Goal: Information Seeking & Learning: Learn about a topic

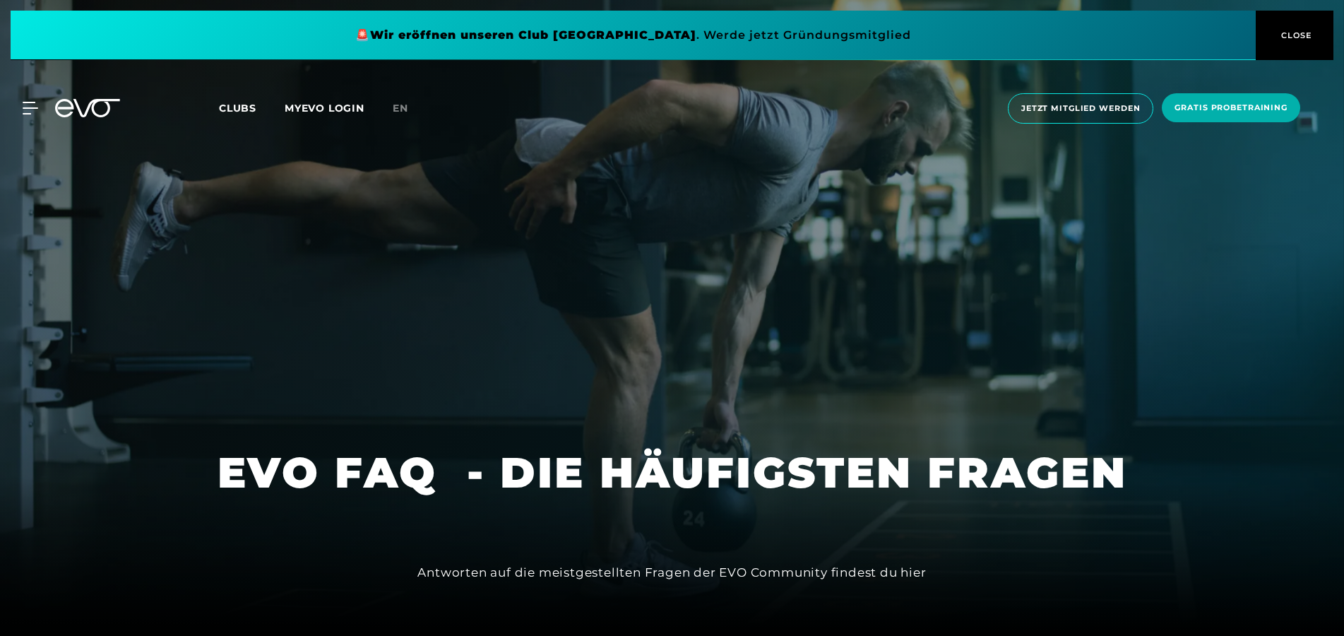
click at [1301, 33] on span "CLOSE" at bounding box center [1295, 35] width 35 height 13
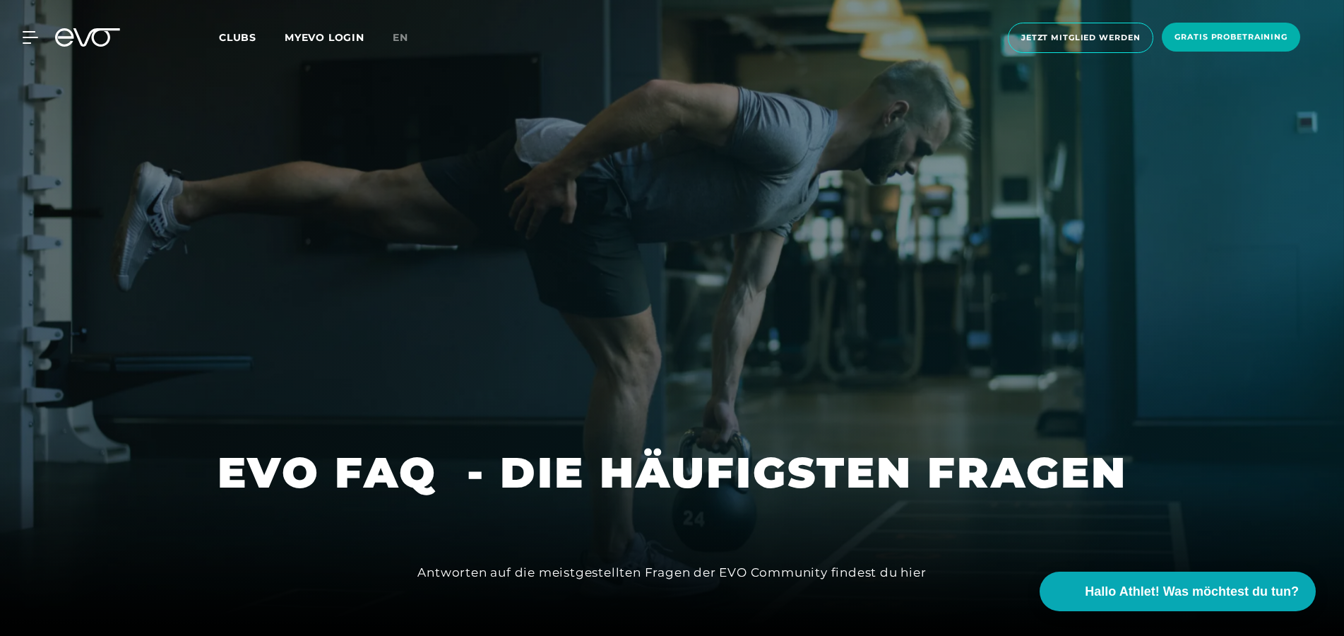
drag, startPoint x: 201, startPoint y: 369, endPoint x: 185, endPoint y: 110, distance: 259.8
click at [37, 35] on icon at bounding box center [33, 37] width 20 height 13
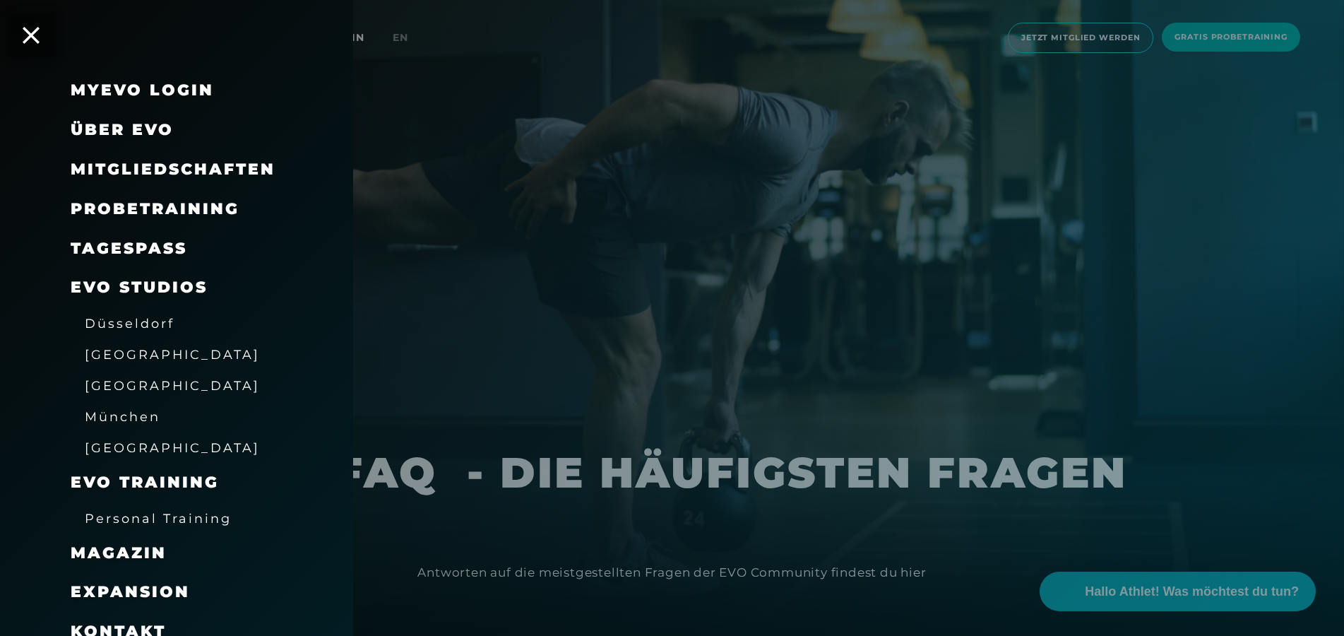
scroll to position [55, 0]
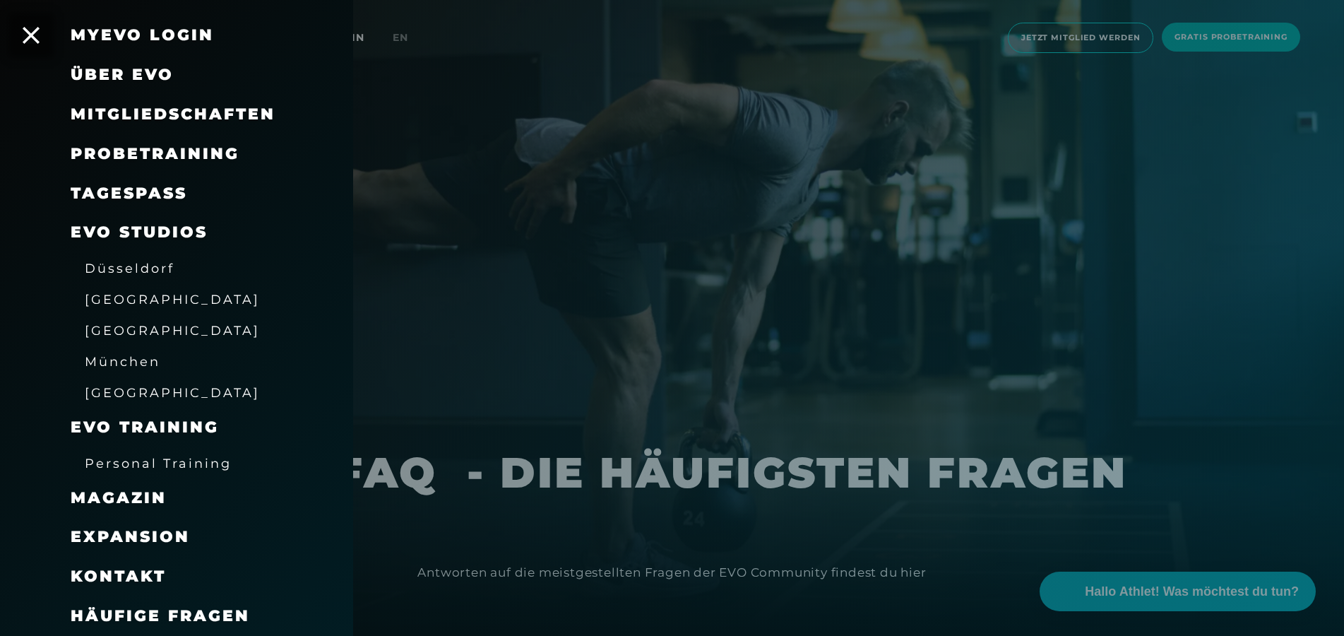
click at [135, 325] on span "[GEOGRAPHIC_DATA]" at bounding box center [172, 330] width 175 height 15
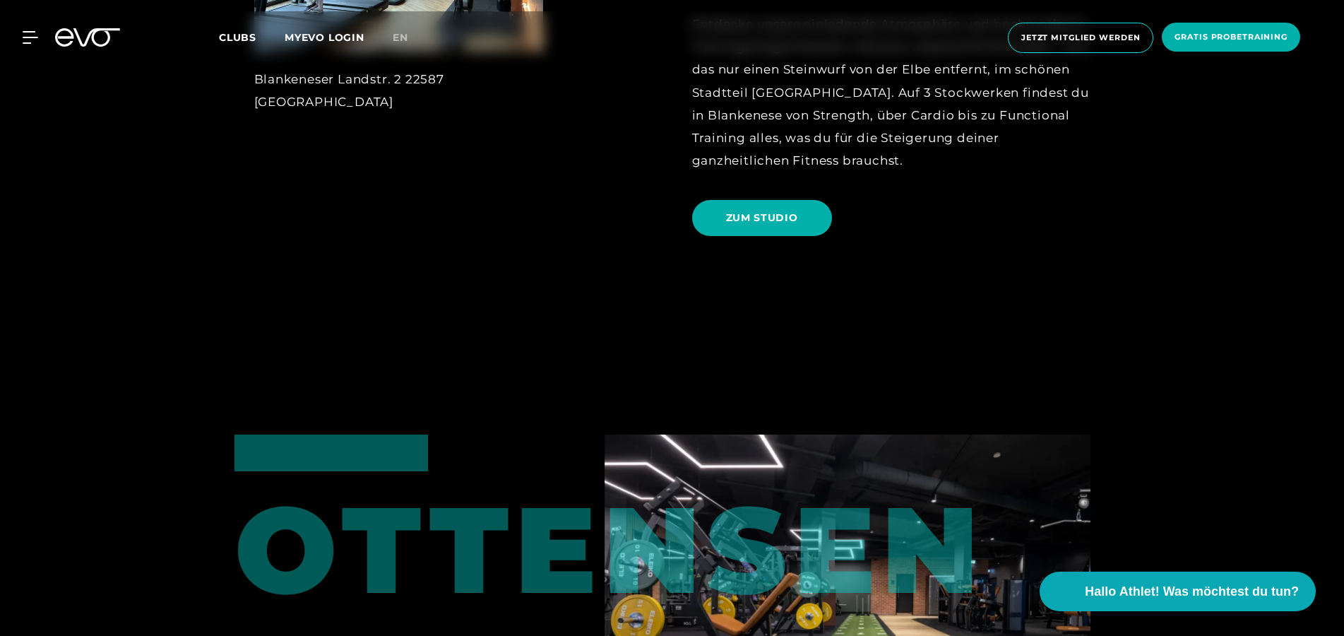
scroll to position [2450, 0]
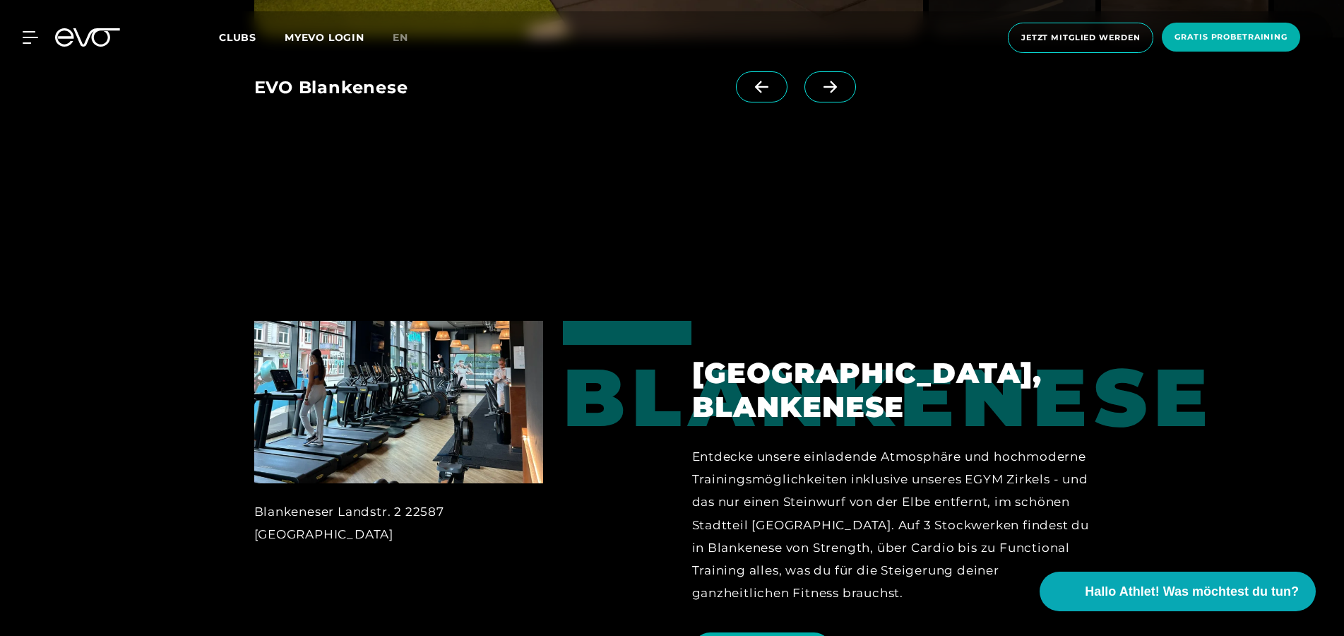
click at [477, 374] on img at bounding box center [398, 402] width 289 height 162
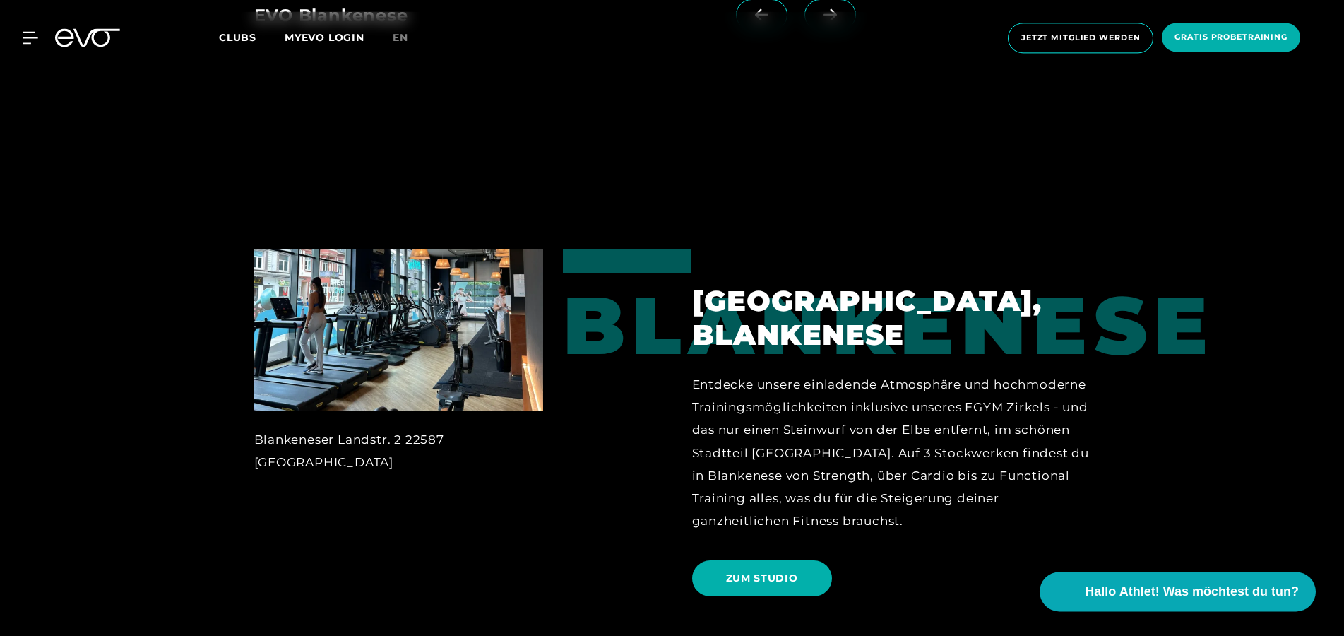
scroll to position [2594, 0]
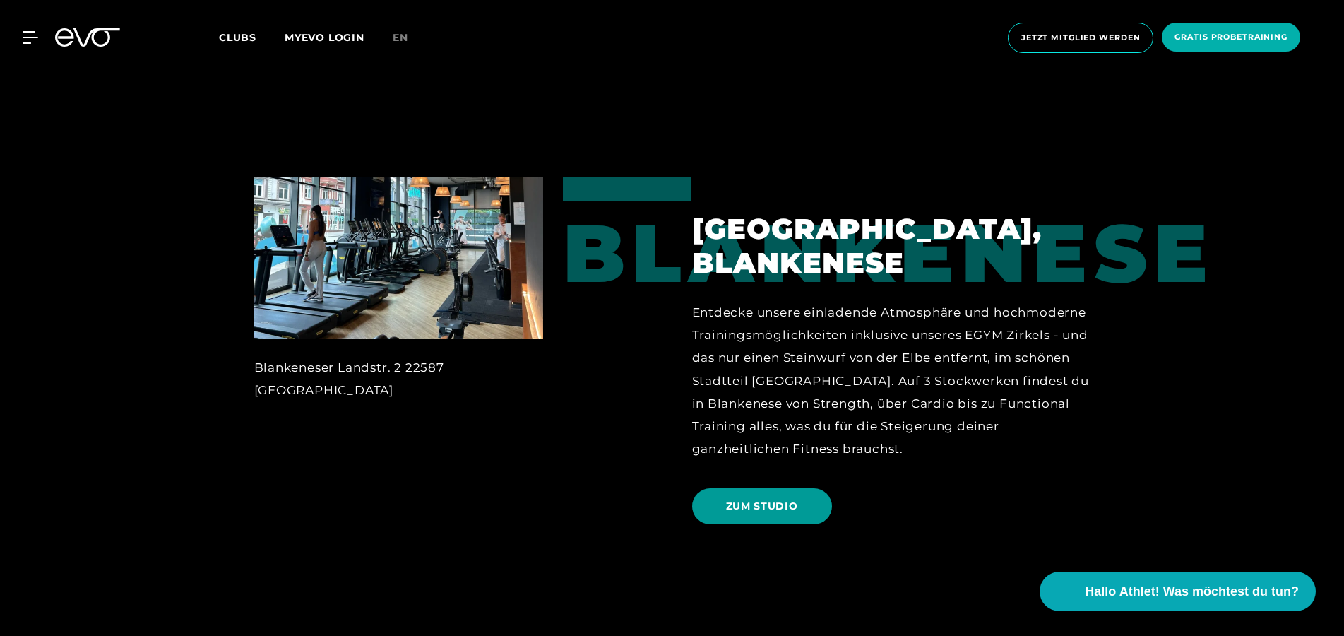
click at [797, 499] on span "ZUM STUDIO" at bounding box center [762, 506] width 72 height 15
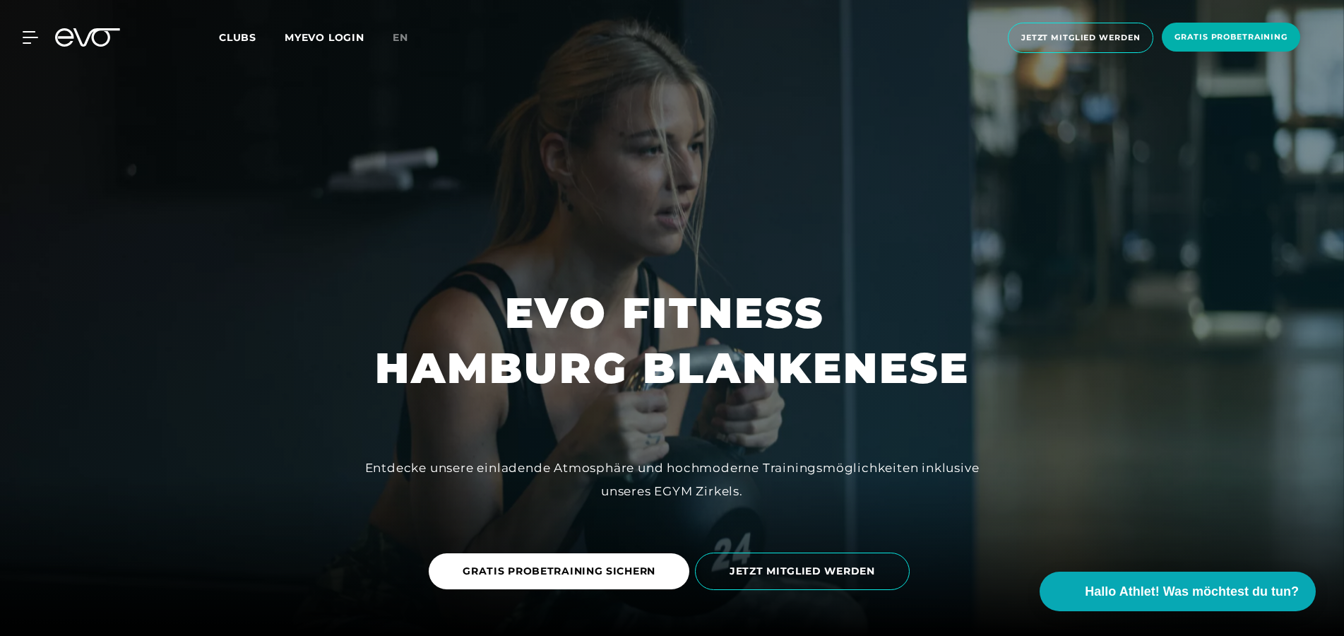
drag, startPoint x: 208, startPoint y: 487, endPoint x: 413, endPoint y: 57, distance: 476.9
click at [250, 41] on span "Clubs" at bounding box center [237, 37] width 37 height 13
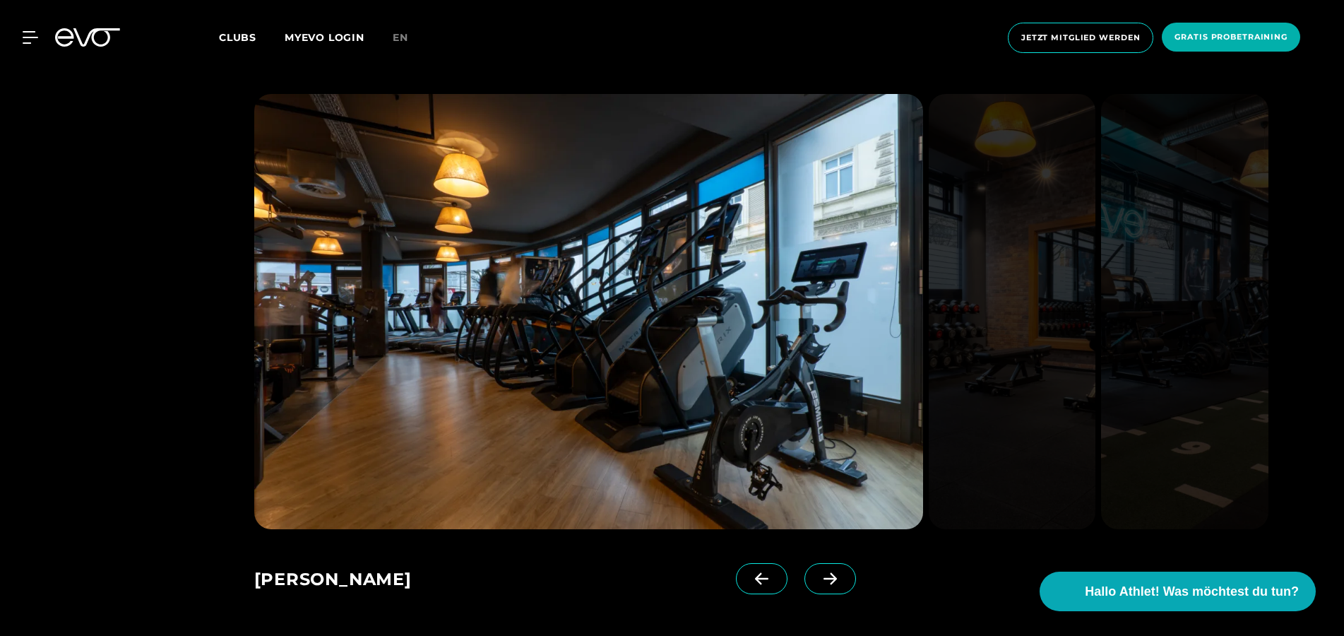
scroll to position [1081, 0]
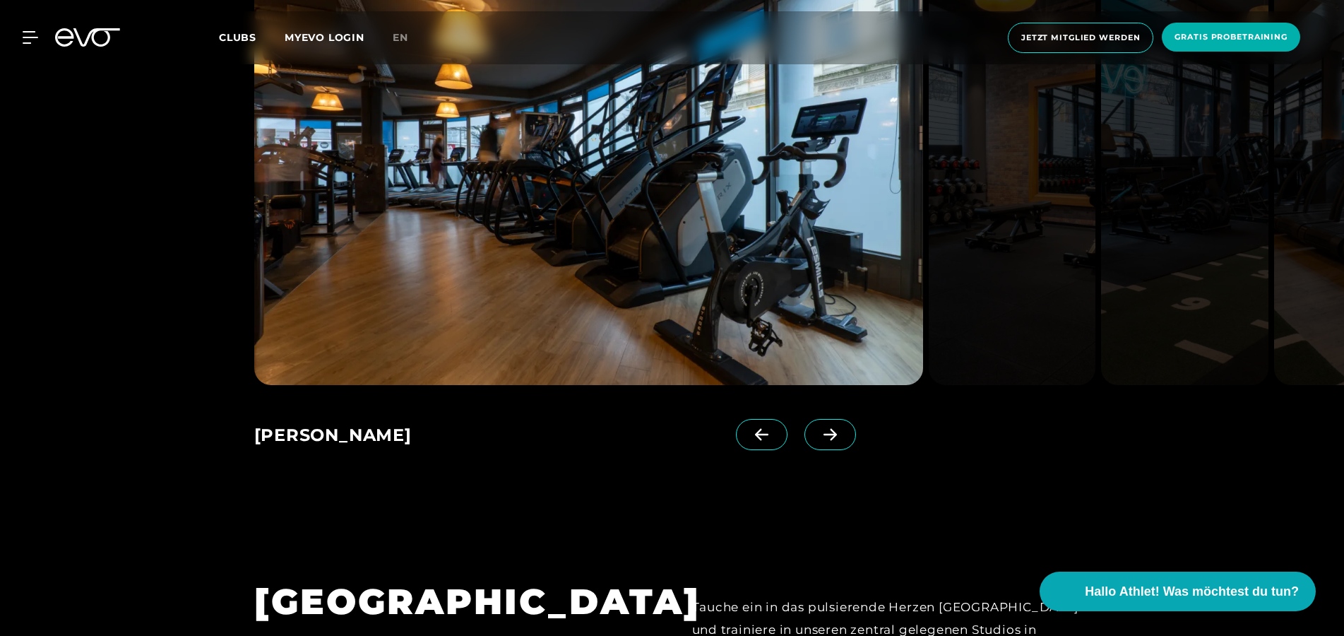
drag, startPoint x: 339, startPoint y: 433, endPoint x: 259, endPoint y: 434, distance: 79.8
click at [259, 434] on div "[PERSON_NAME]" at bounding box center [495, 436] width 482 height 35
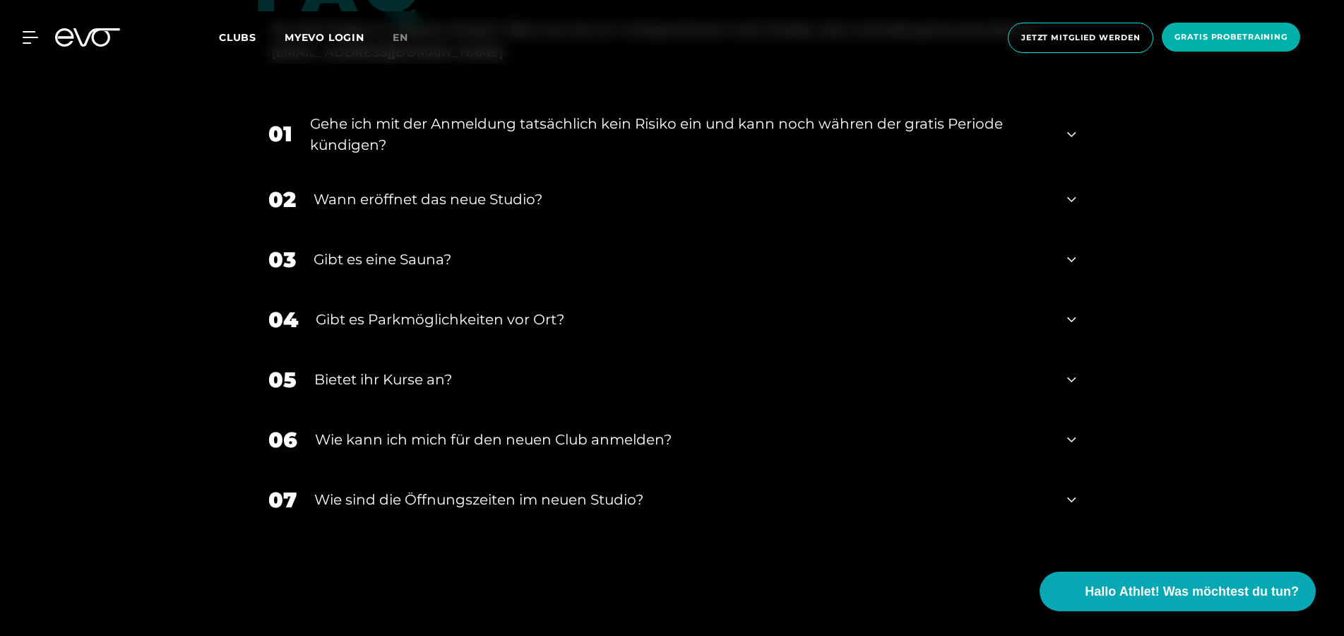
scroll to position [3243, 0]
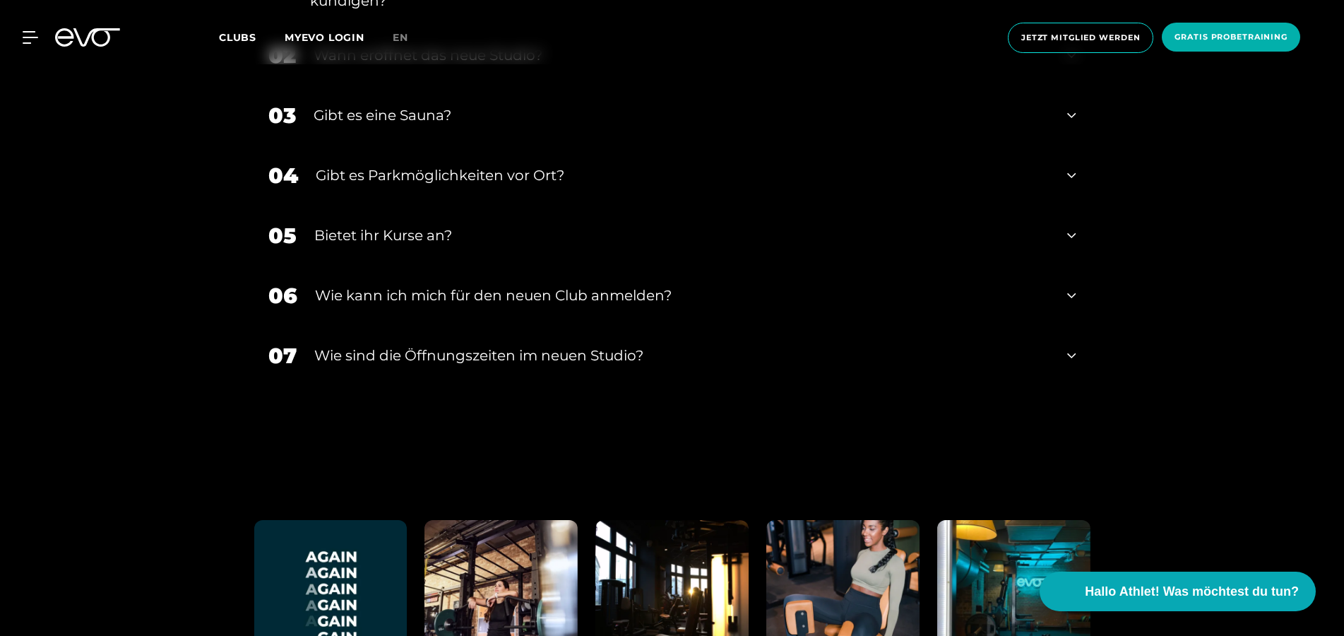
click at [360, 358] on div "​Wie sind die Öffnungszeiten im neuen Studio?" at bounding box center [682, 355] width 736 height 21
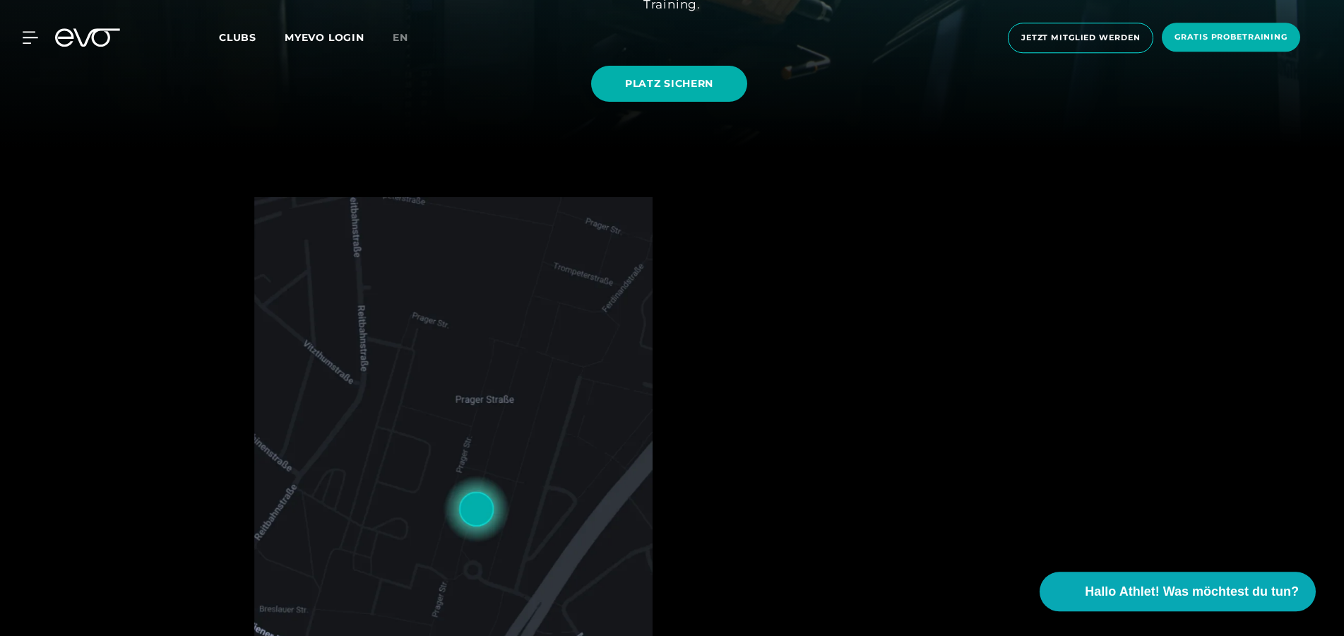
scroll to position [0, 0]
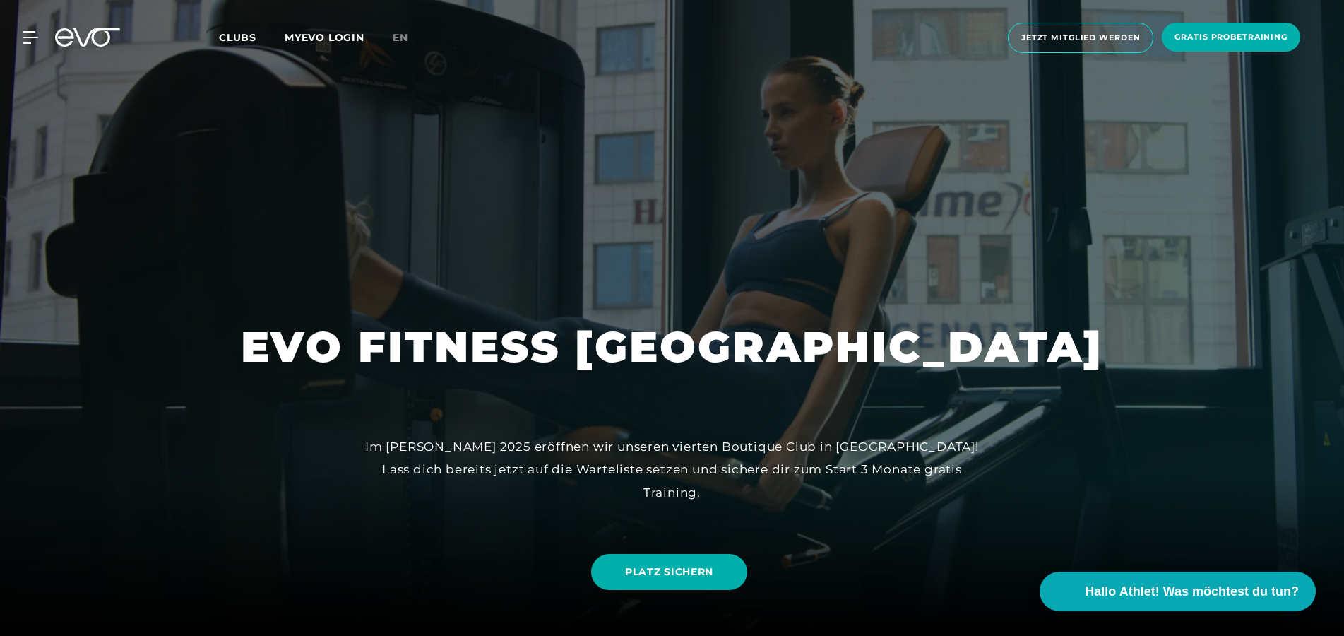
drag, startPoint x: 160, startPoint y: 510, endPoint x: 164, endPoint y: 393, distance: 117.4
click at [96, 41] on icon at bounding box center [87, 37] width 65 height 18
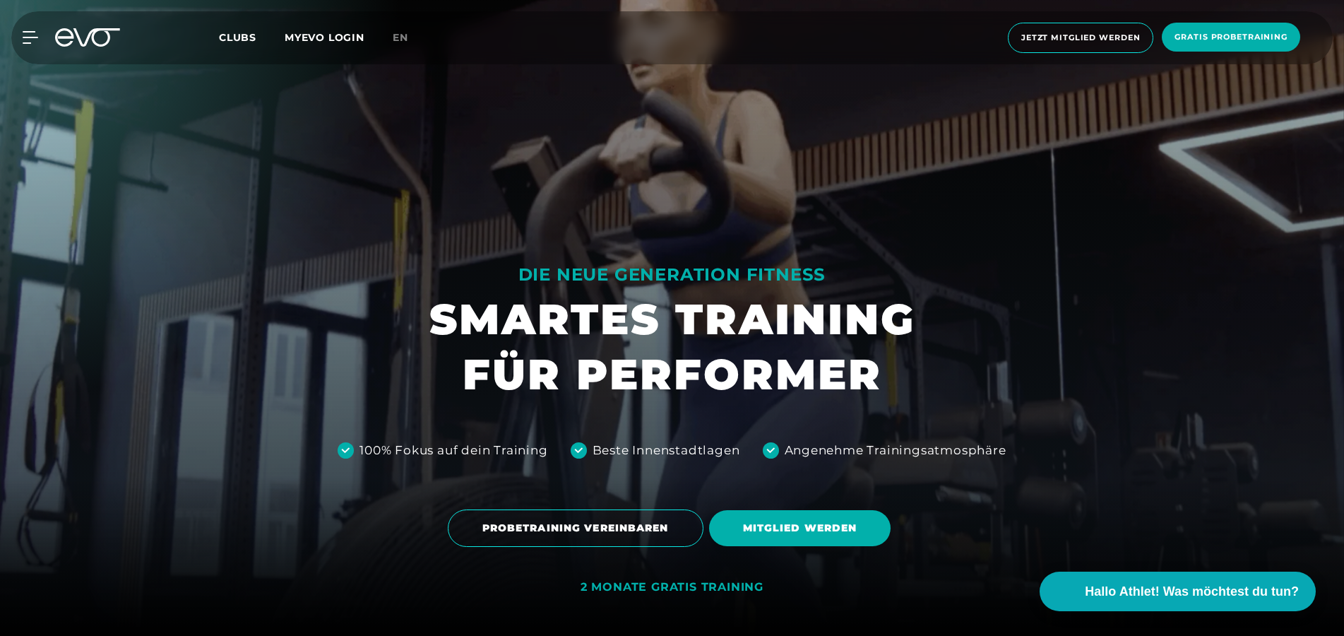
drag, startPoint x: 184, startPoint y: 492, endPoint x: 186, endPoint y: 394, distance: 98.2
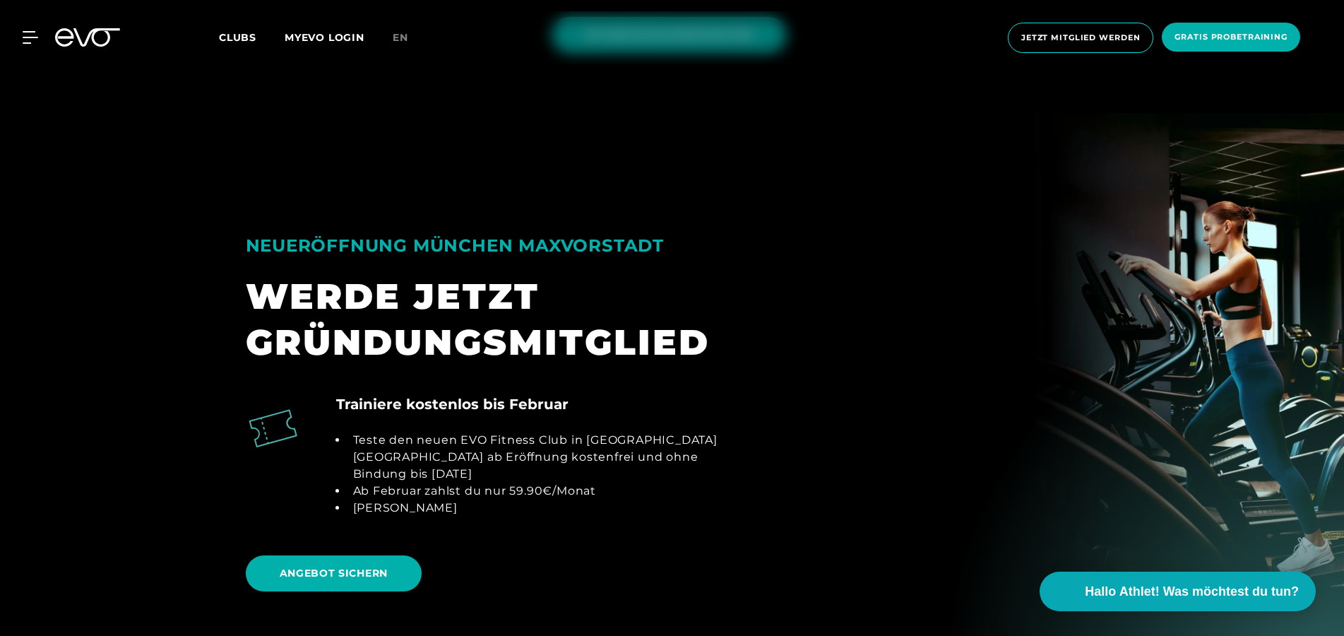
scroll to position [1585, 0]
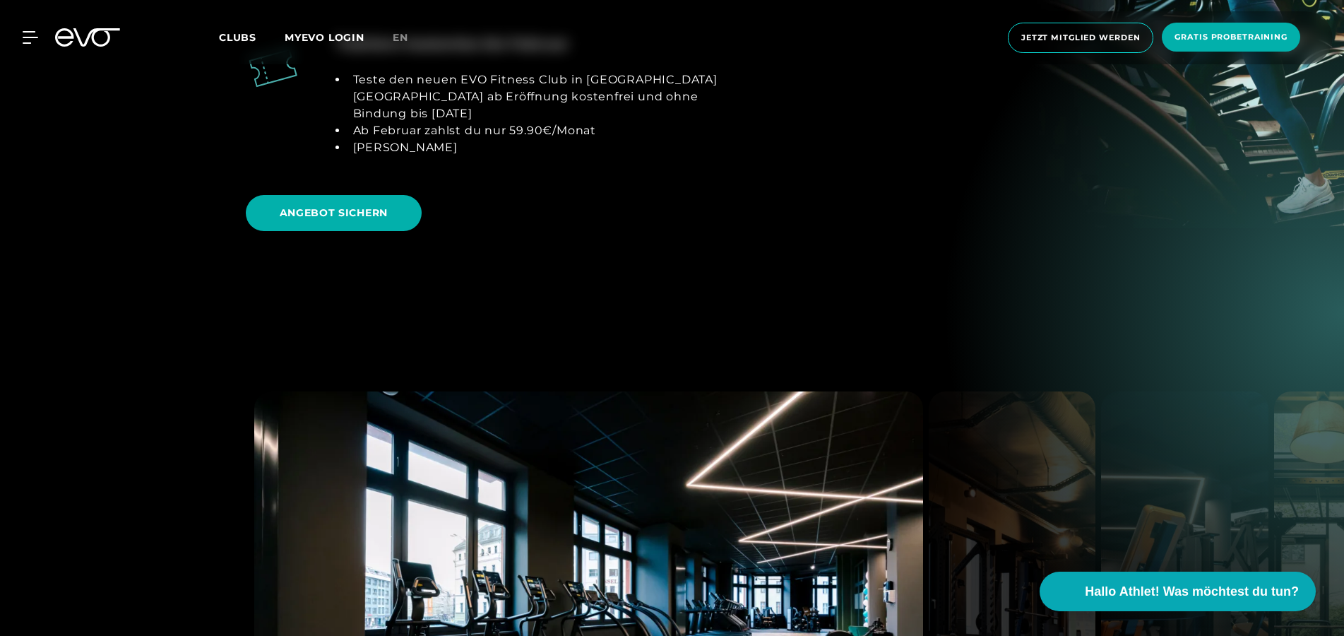
drag, startPoint x: 177, startPoint y: 504, endPoint x: 182, endPoint y: 536, distance: 33.0
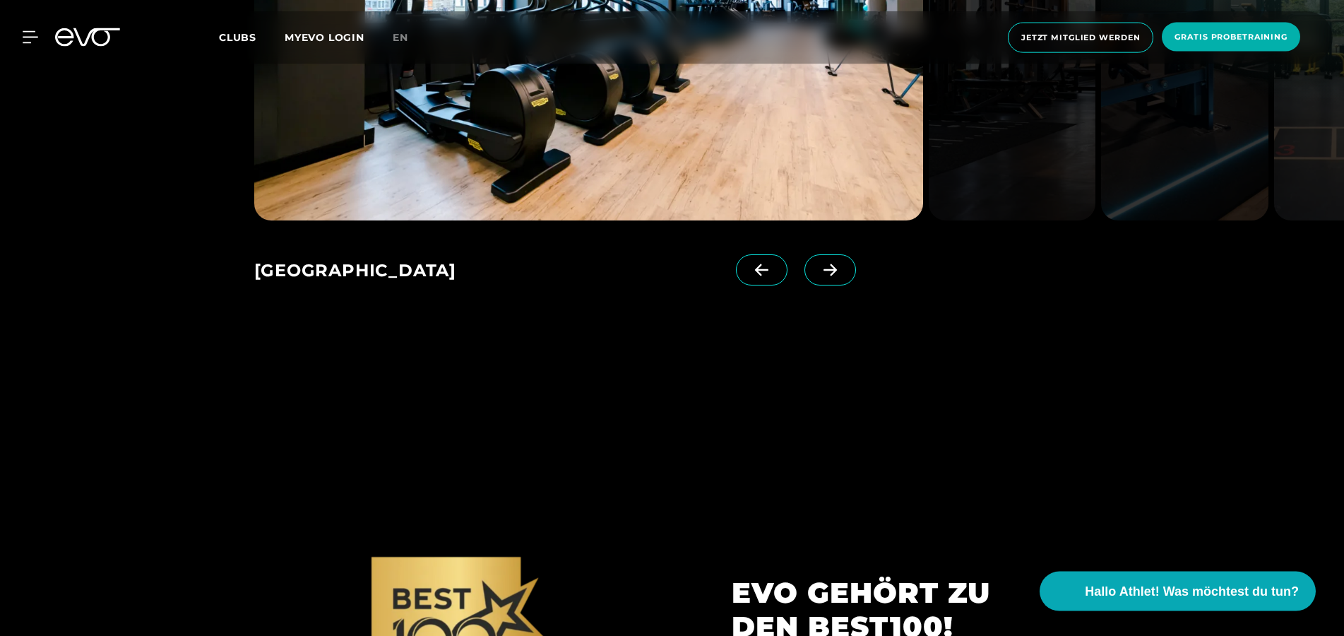
scroll to position [0, 0]
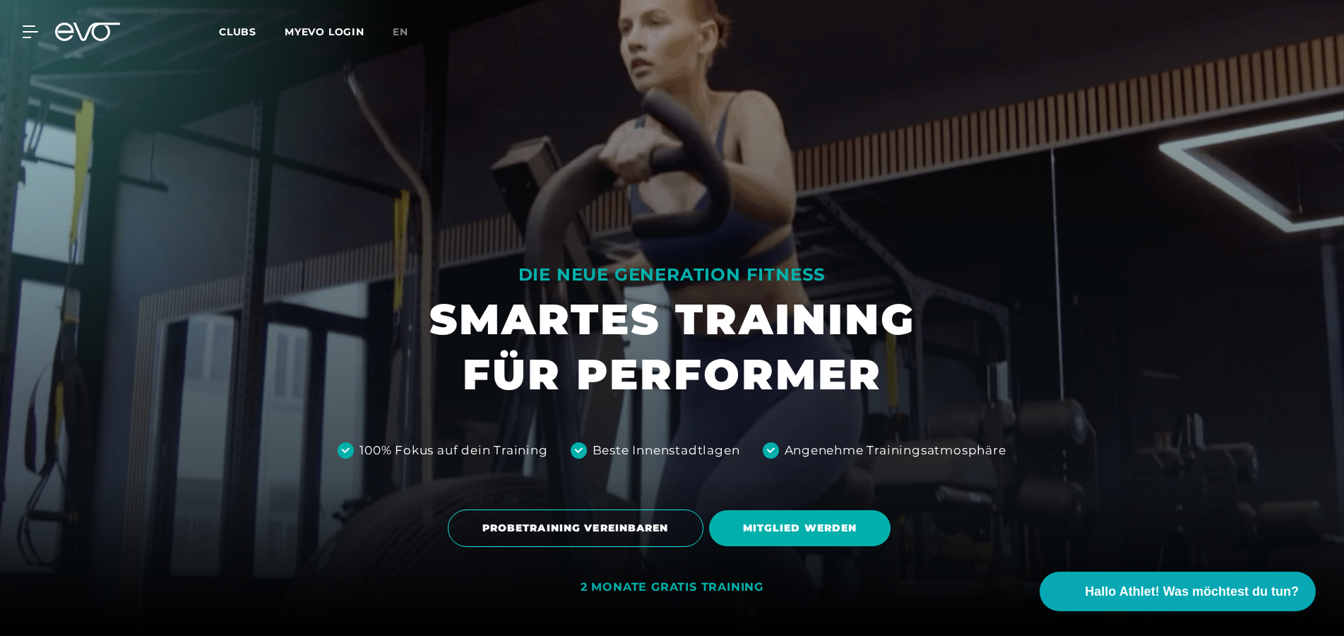
drag, startPoint x: 182, startPoint y: 536, endPoint x: 181, endPoint y: 415, distance: 120.8
click at [24, 34] on icon at bounding box center [33, 31] width 20 height 13
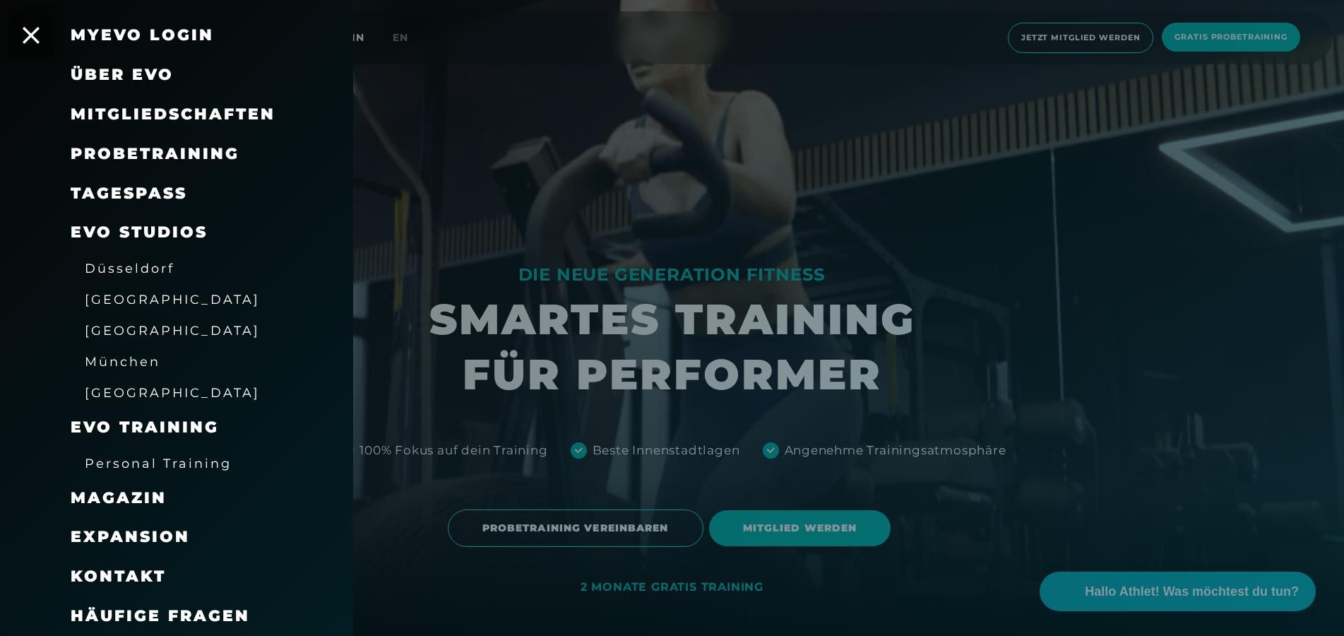
scroll to position [216, 0]
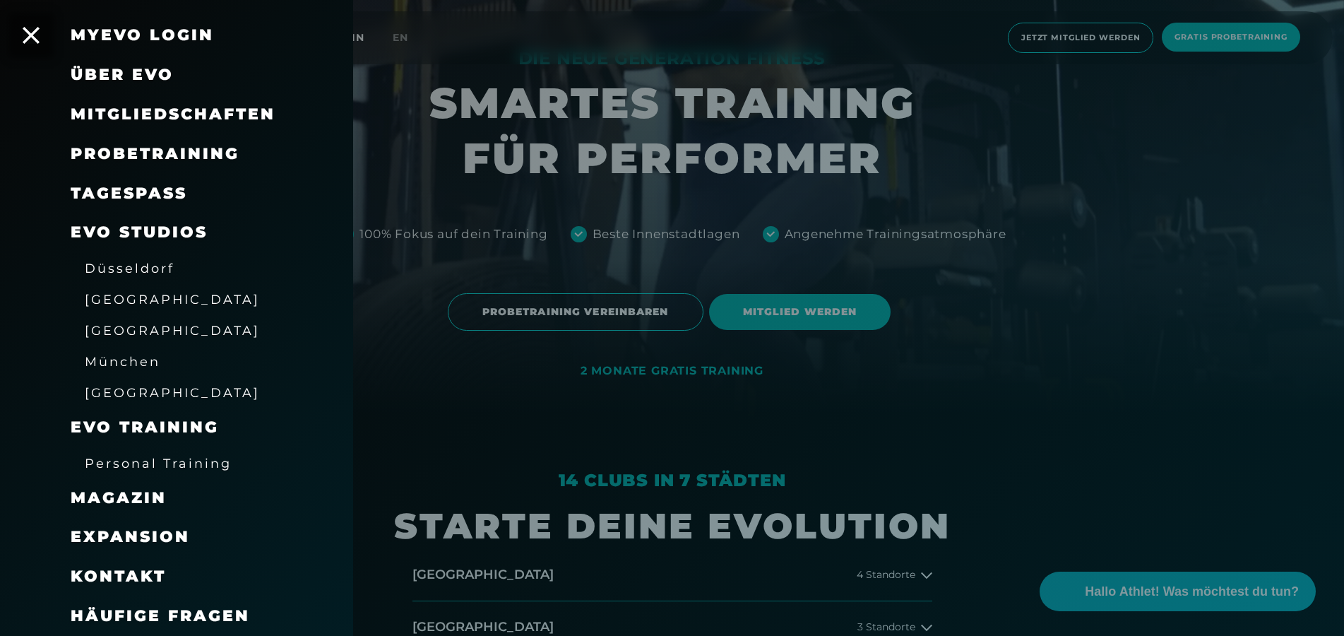
click at [155, 621] on span "Häufige Fragen" at bounding box center [160, 615] width 179 height 19
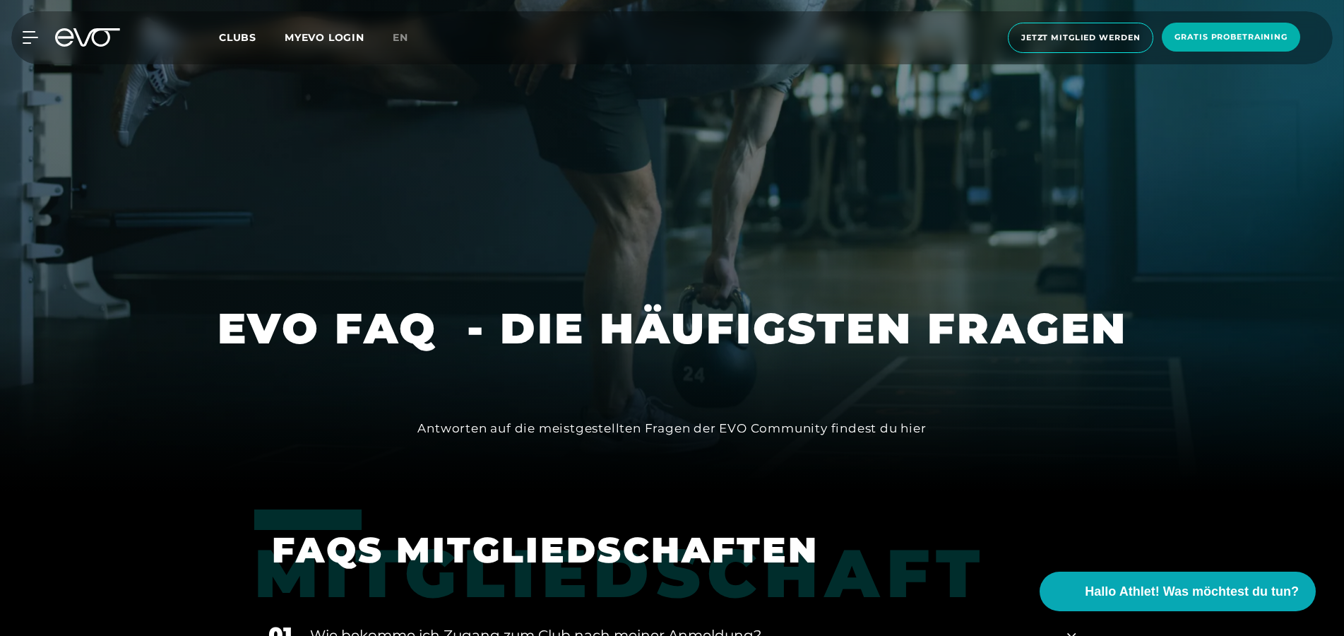
scroll to position [432, 0]
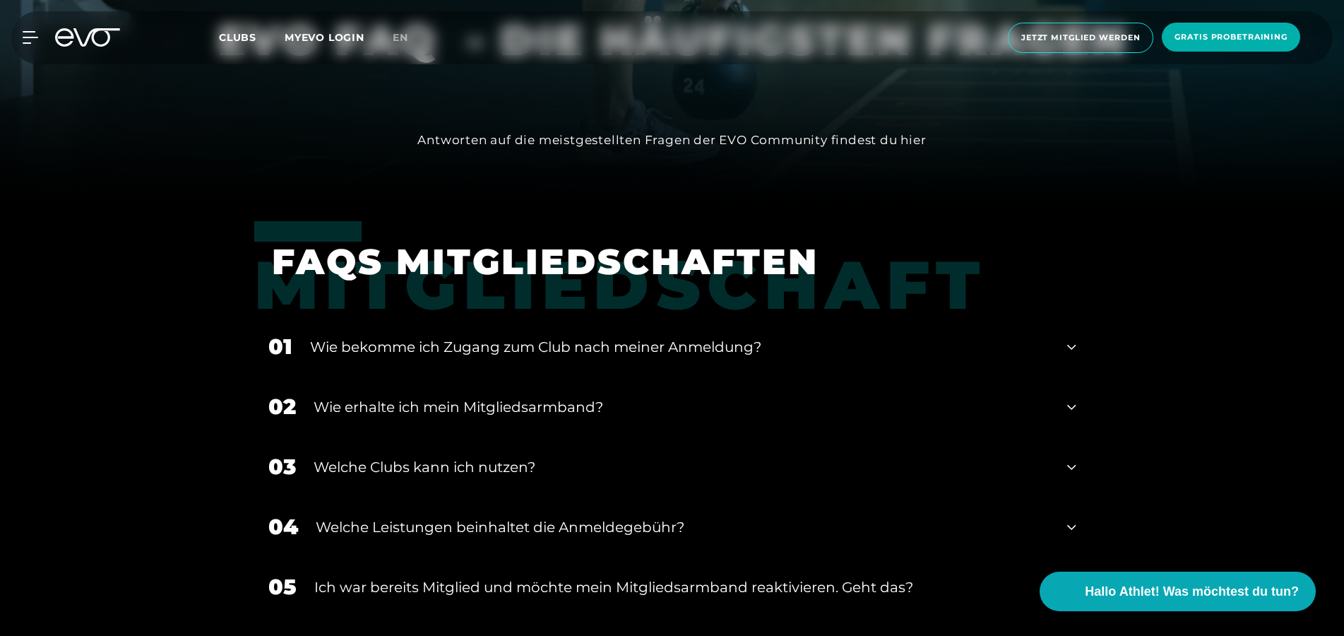
click at [326, 352] on div "Wie bekomme ich Zugang zum Club nach meiner Anmeldung?" at bounding box center [680, 346] width 740 height 21
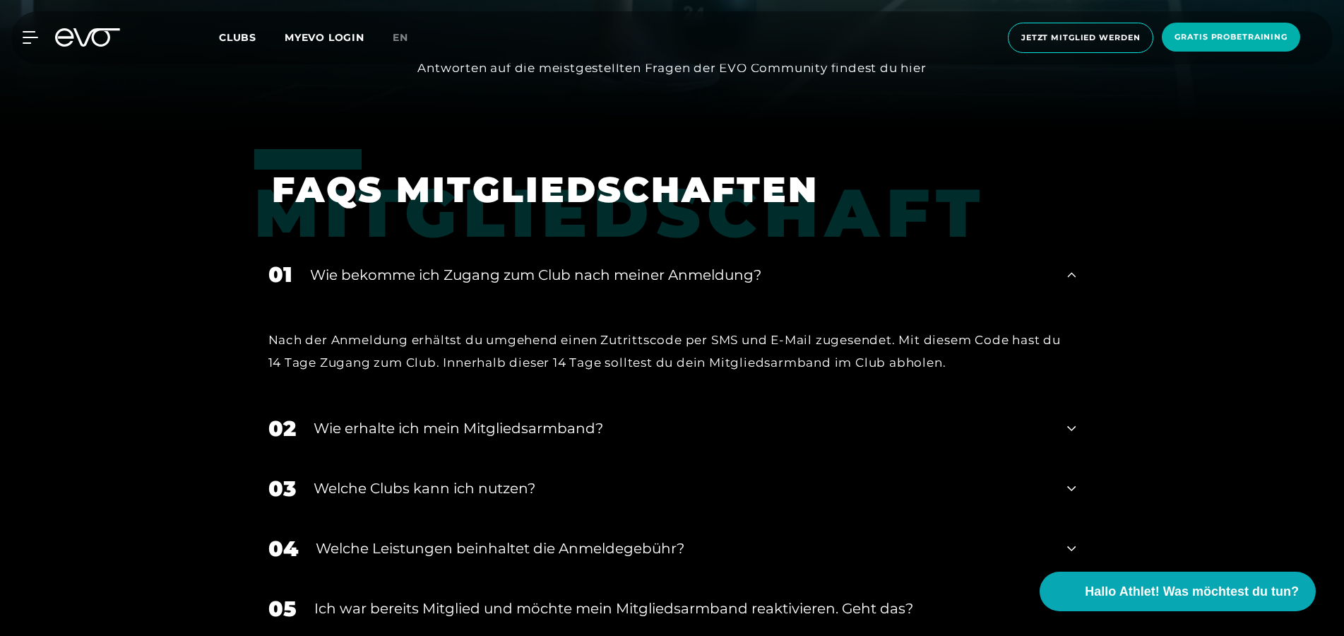
scroll to position [577, 0]
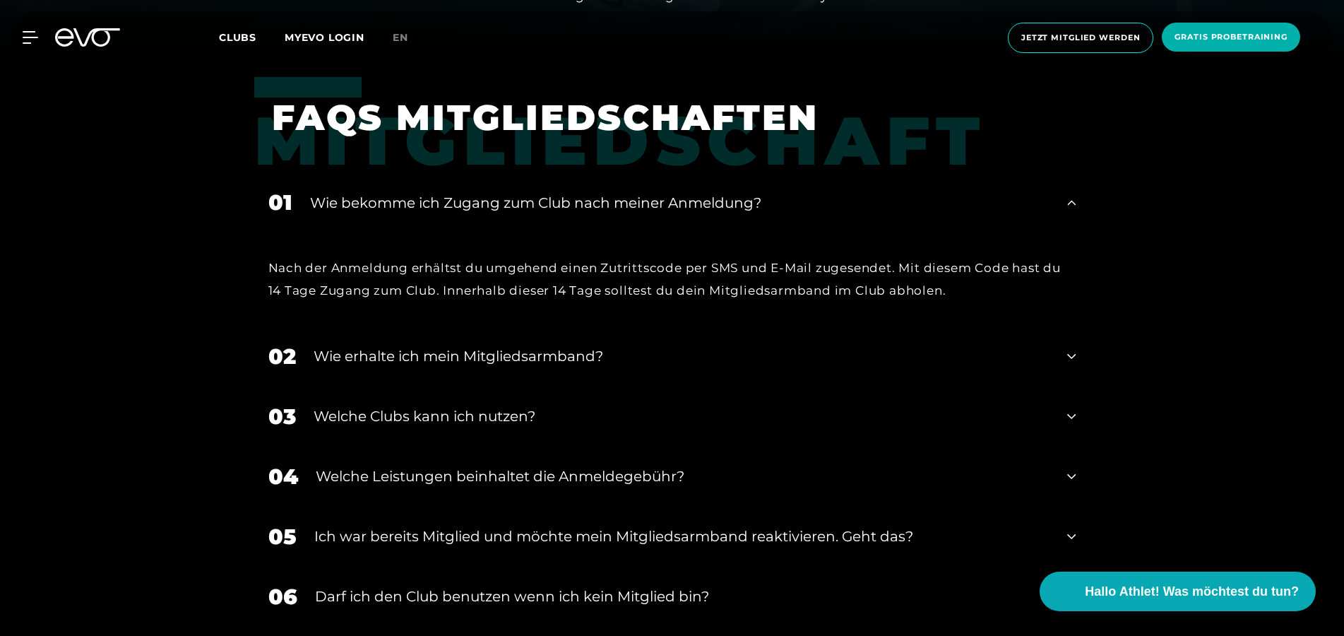
click at [316, 411] on div "Welche Clubs kann ich nutzen?" at bounding box center [682, 416] width 737 height 21
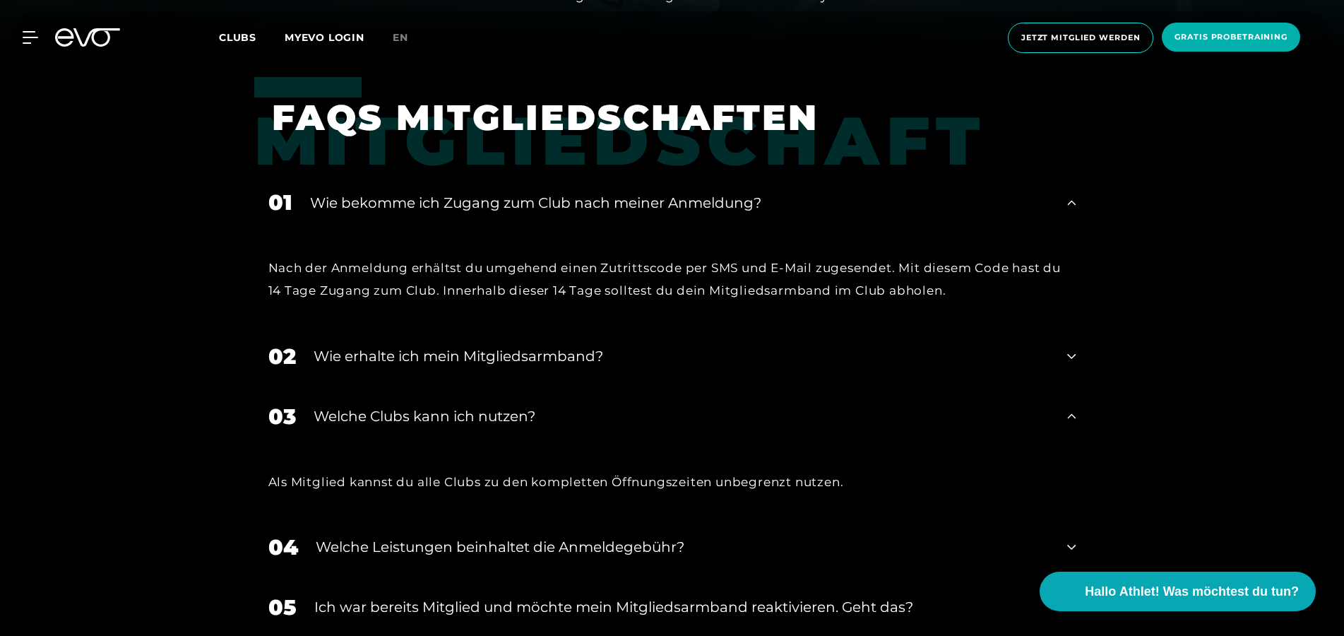
scroll to position [721, 0]
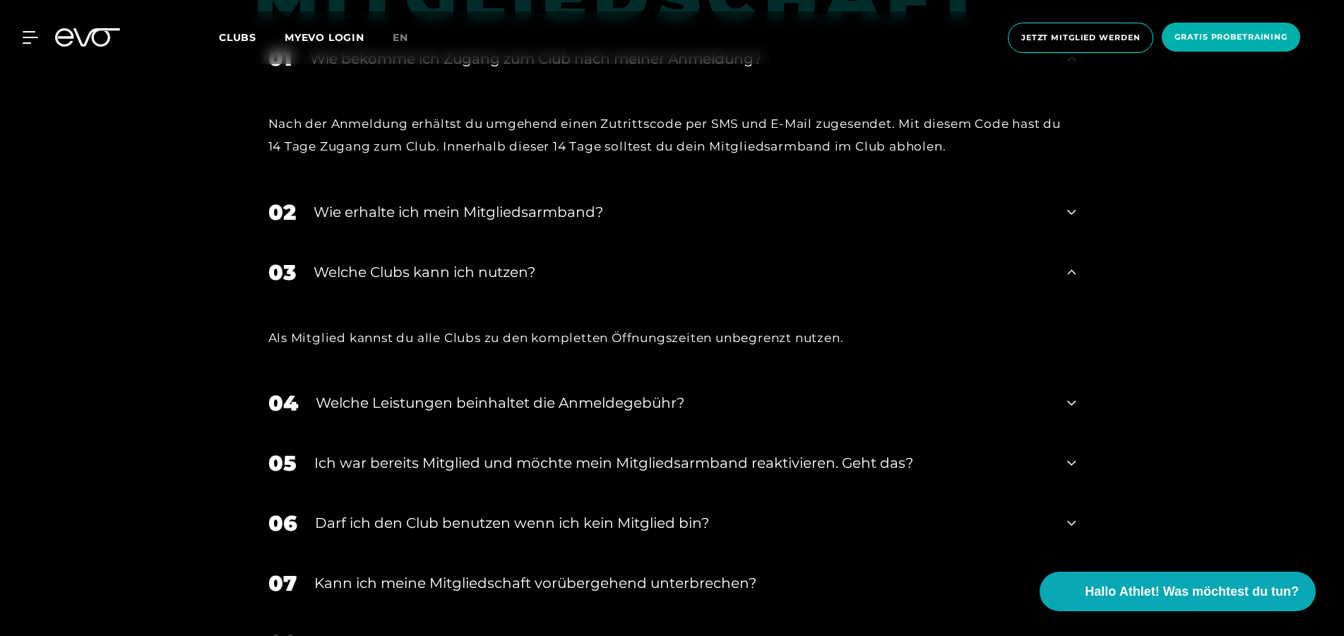
click at [355, 408] on div "Welche Leistungen beinhaltet die Anmeldegebühr?" at bounding box center [683, 402] width 735 height 21
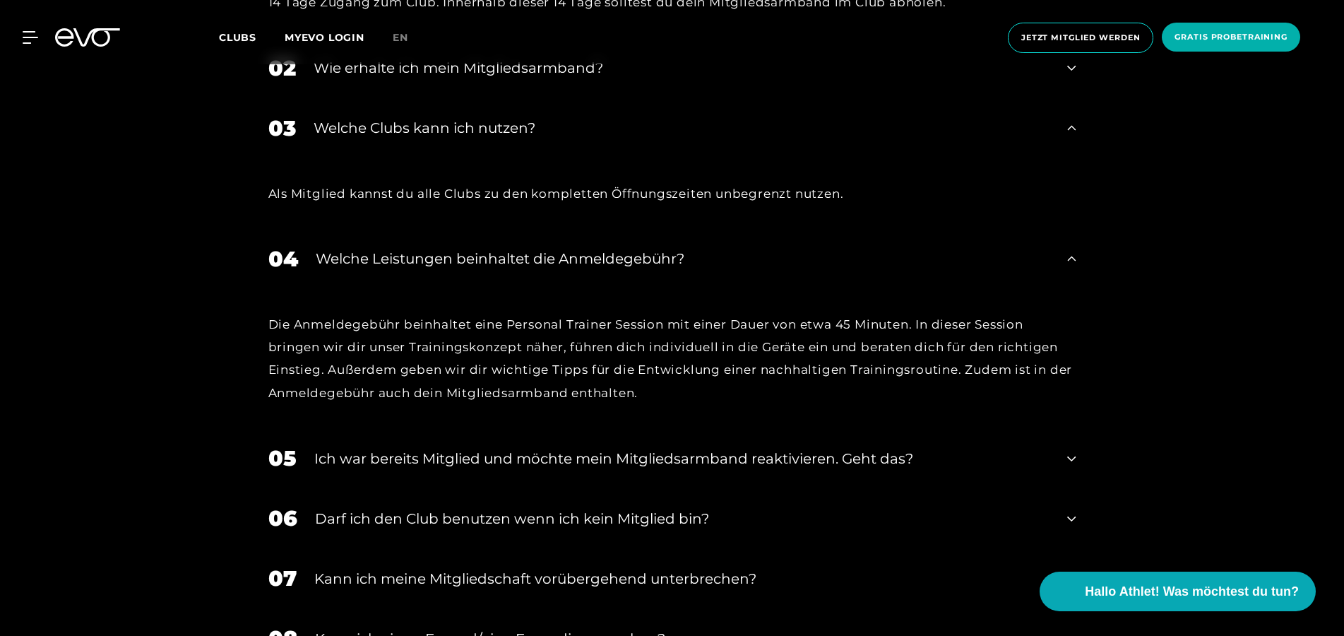
scroll to position [937, 0]
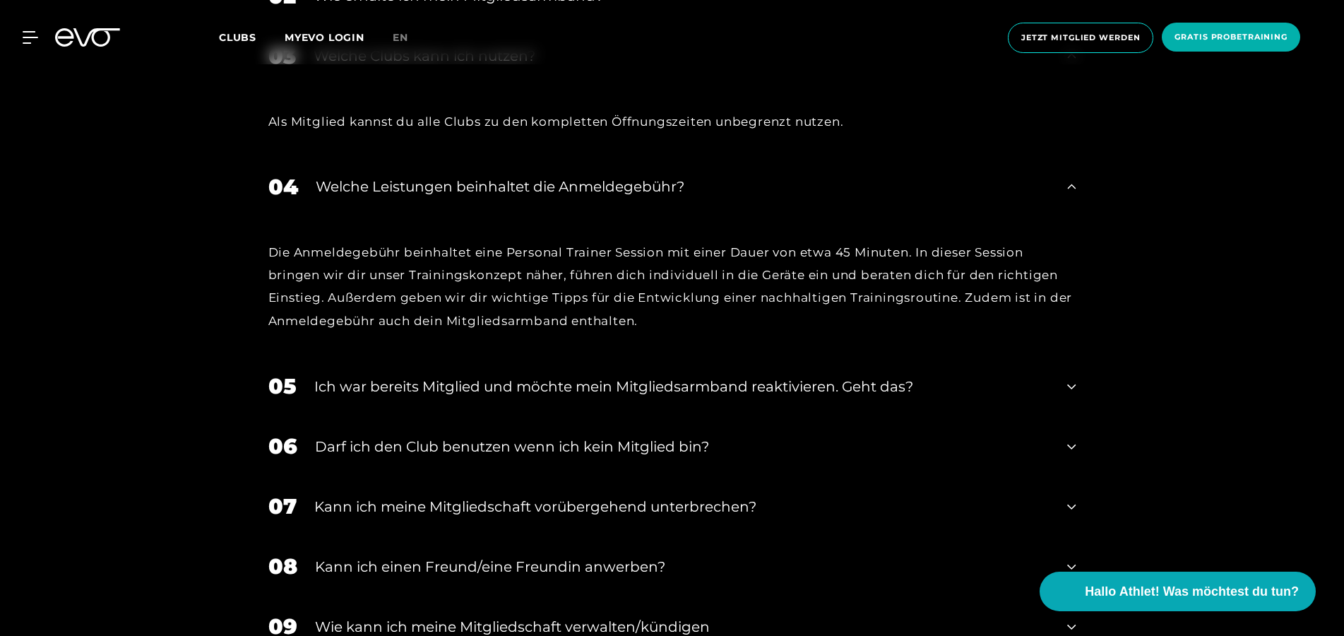
click at [329, 449] on div "Darf ich den Club benutzen wenn ich kein Mitglied bin?" at bounding box center [682, 446] width 735 height 21
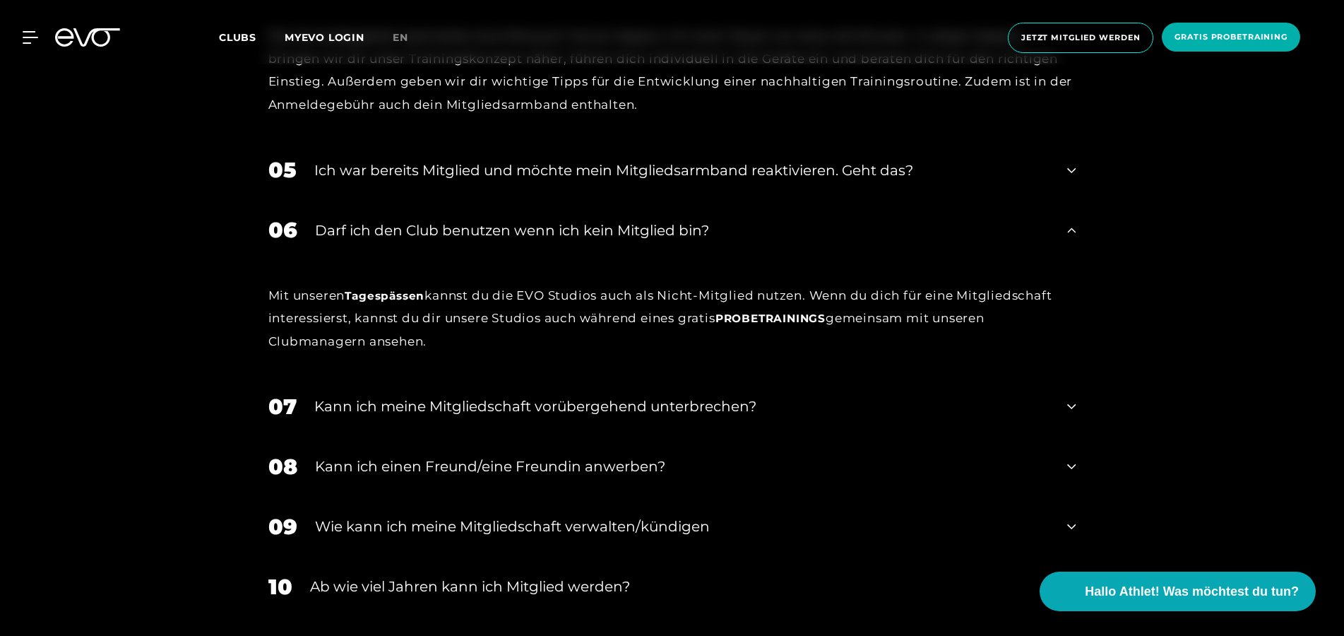
scroll to position [1225, 0]
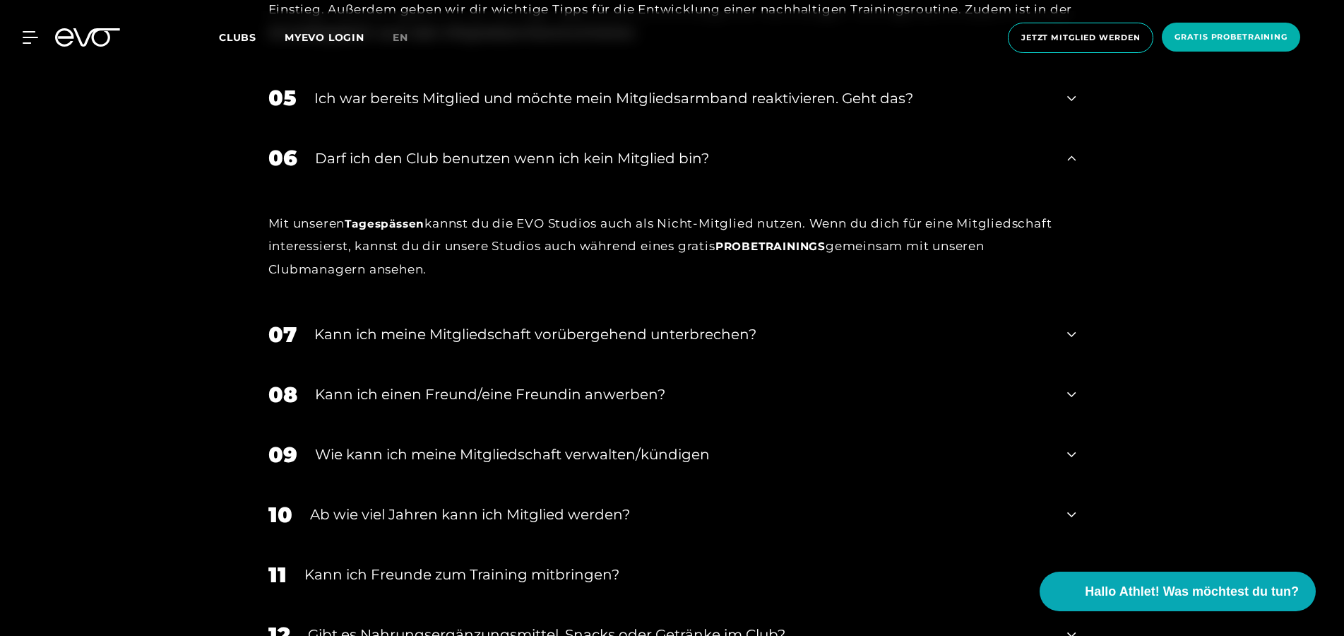
click at [430, 402] on div "Kann ich einen Freund/eine Freundin anwerben?" at bounding box center [682, 394] width 735 height 21
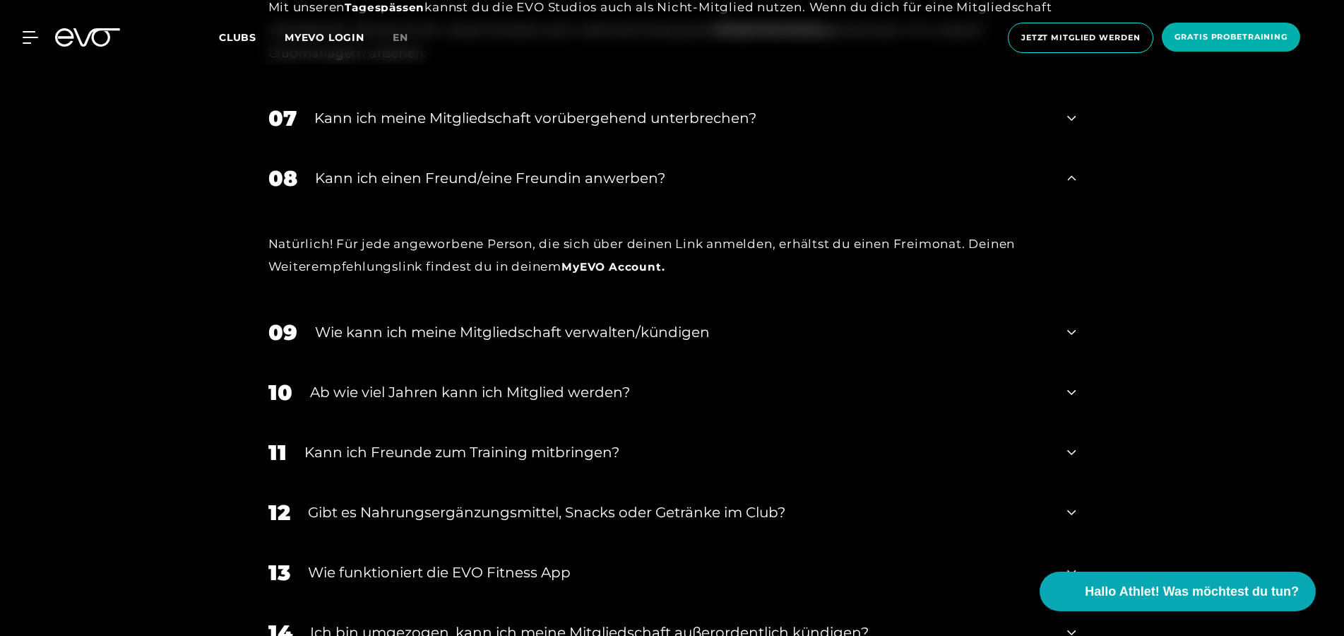
scroll to position [1513, 0]
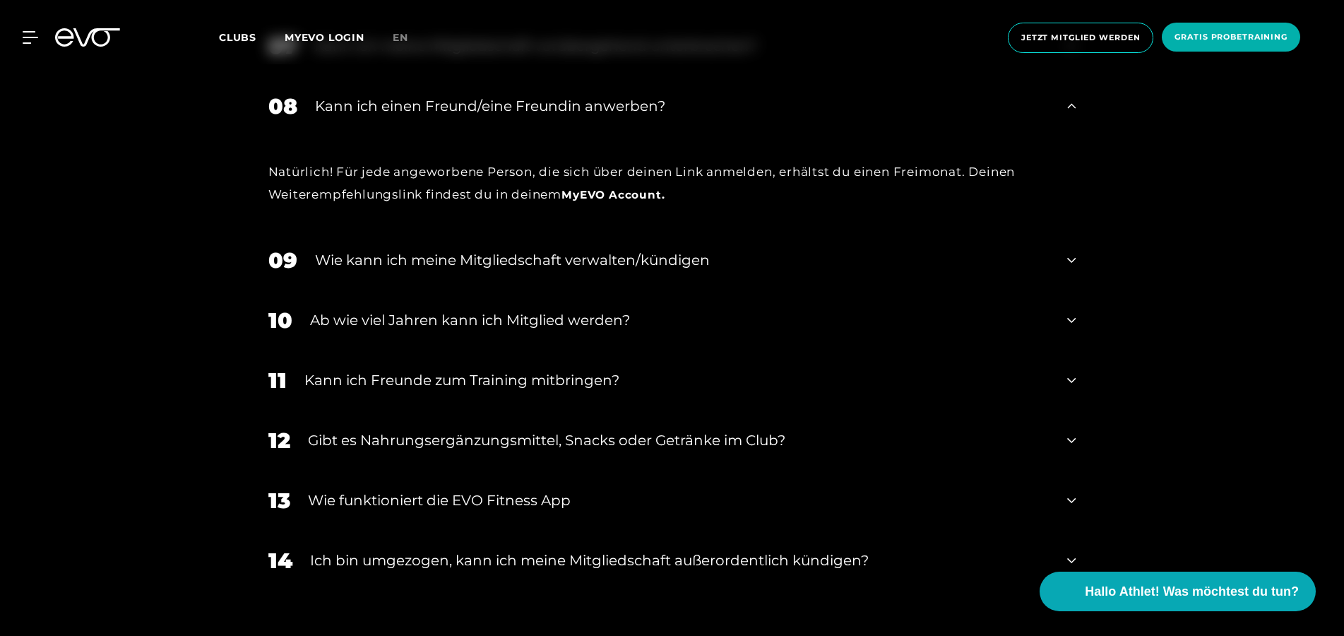
click at [384, 385] on div "Kann ich Freunde zum Training mitbringen?" at bounding box center [678, 380] width 746 height 21
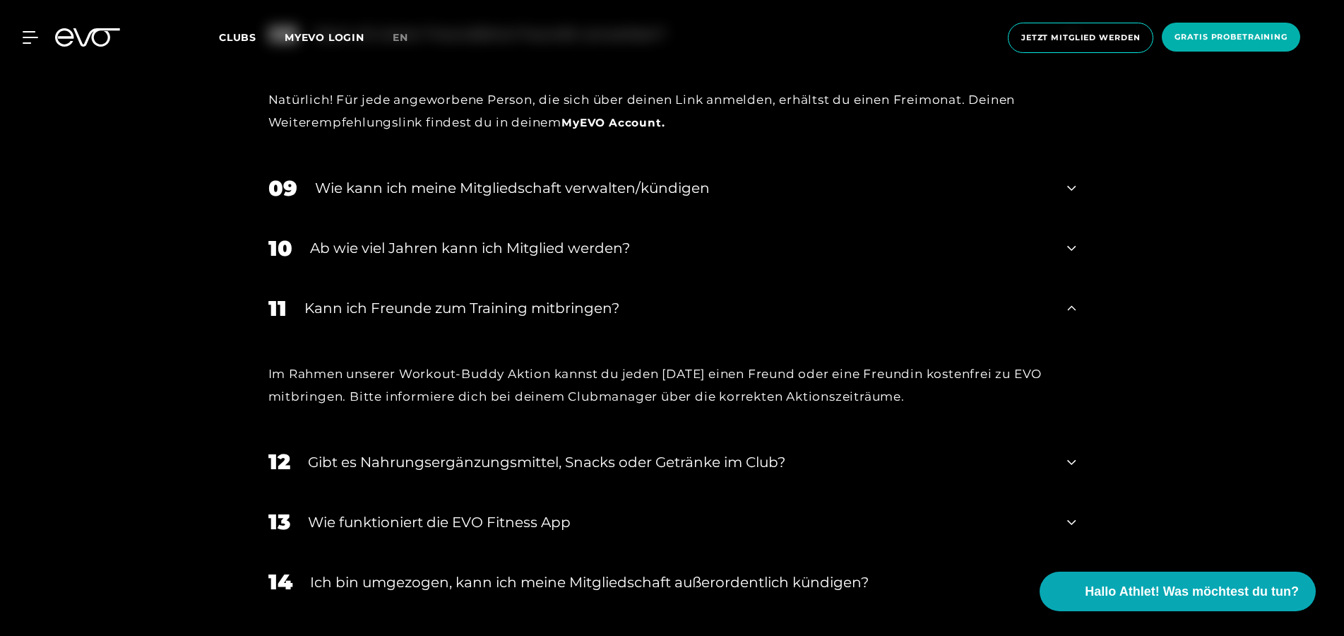
scroll to position [1657, 0]
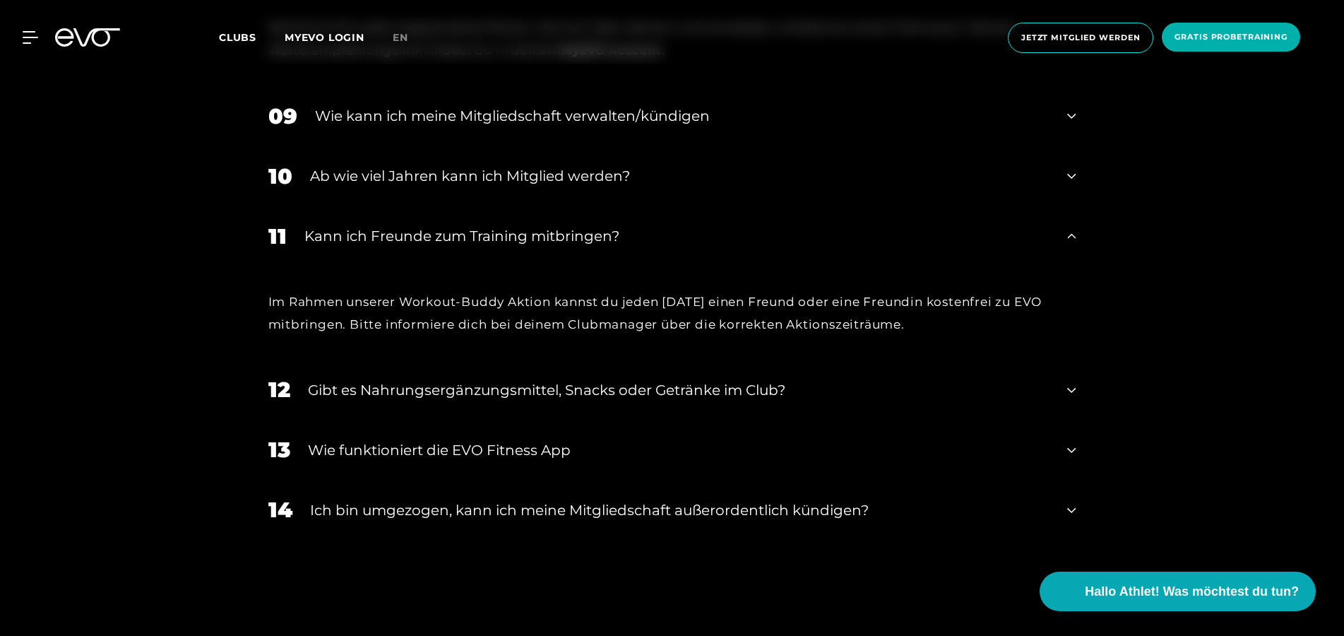
click at [382, 394] on div "Gibt es Nahrungsergänzungsmittel, Snacks oder Getränke im Club?" at bounding box center [679, 389] width 743 height 21
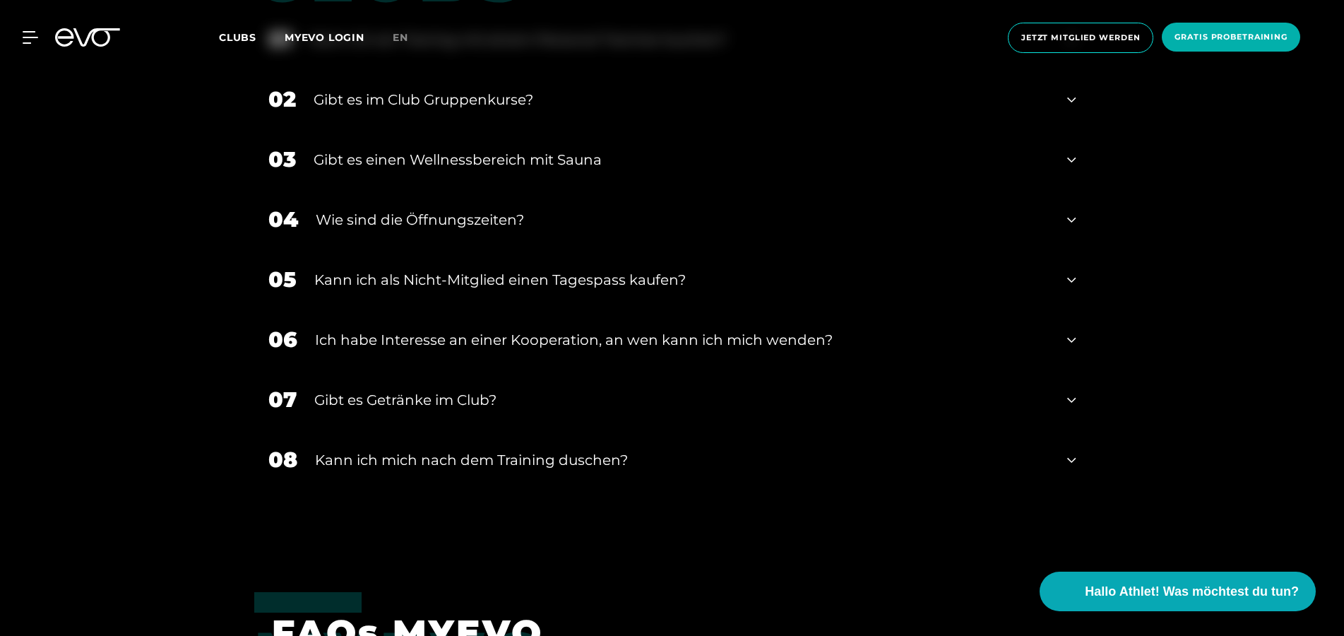
scroll to position [3027, 0]
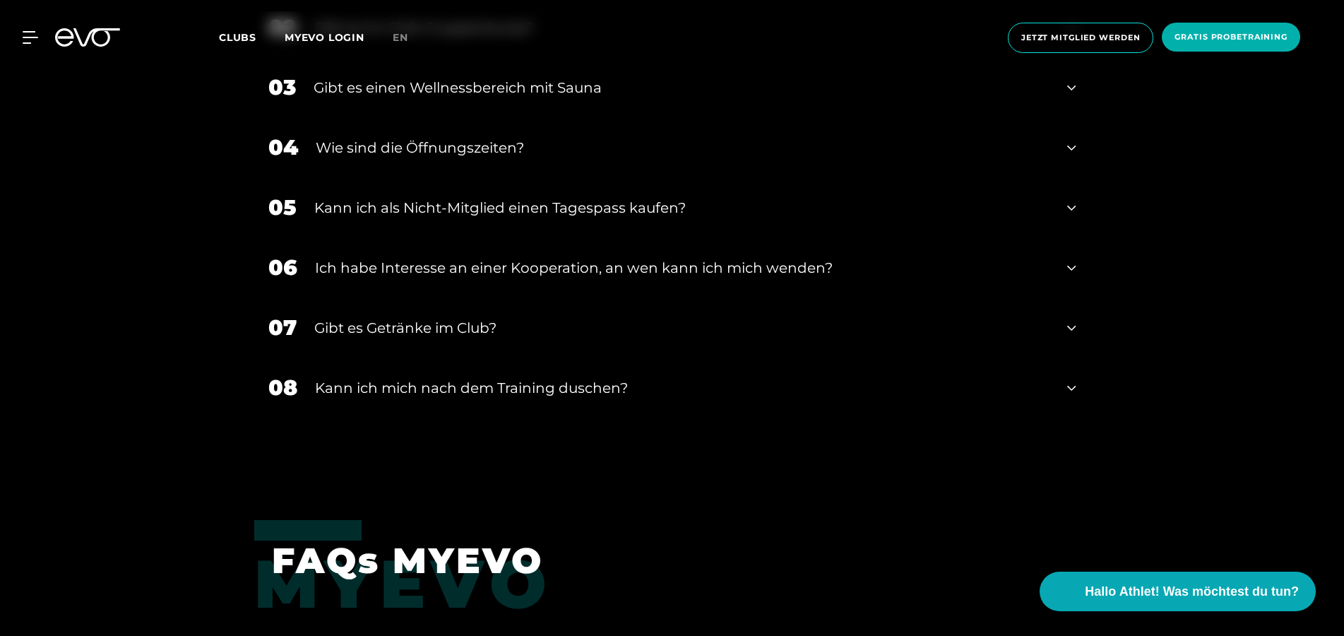
click at [415, 384] on div "Kann ich mich nach dem Training duschen?" at bounding box center [682, 387] width 735 height 21
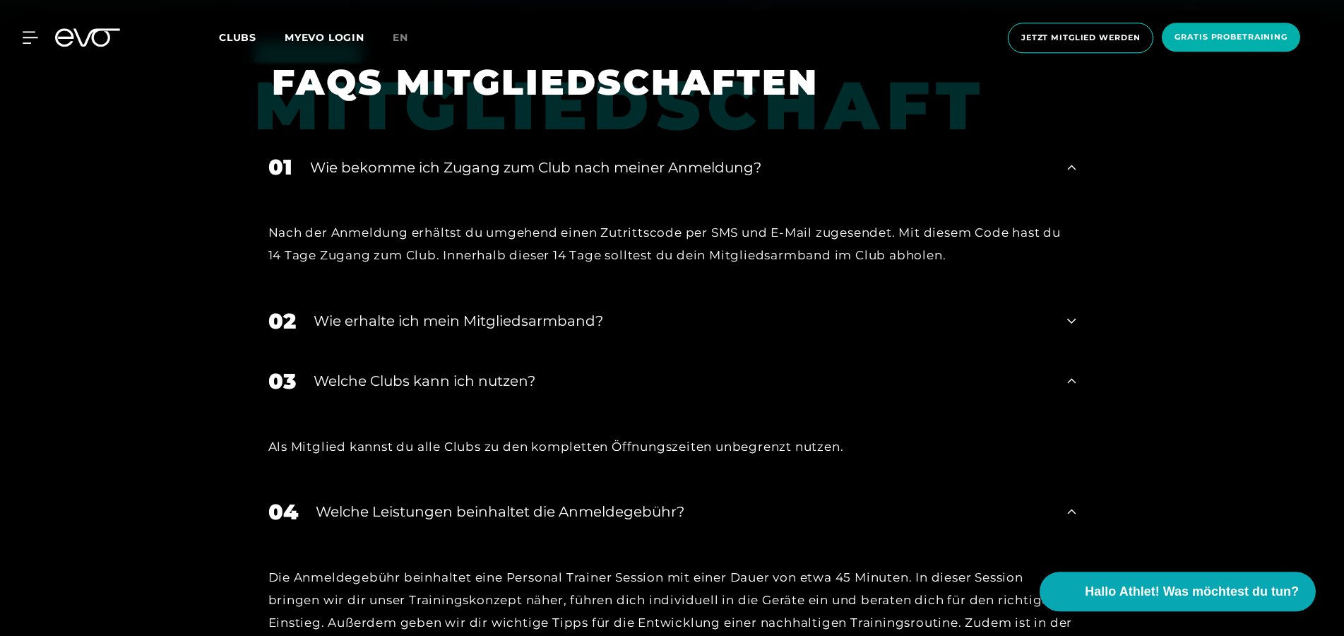
scroll to position [0, 0]
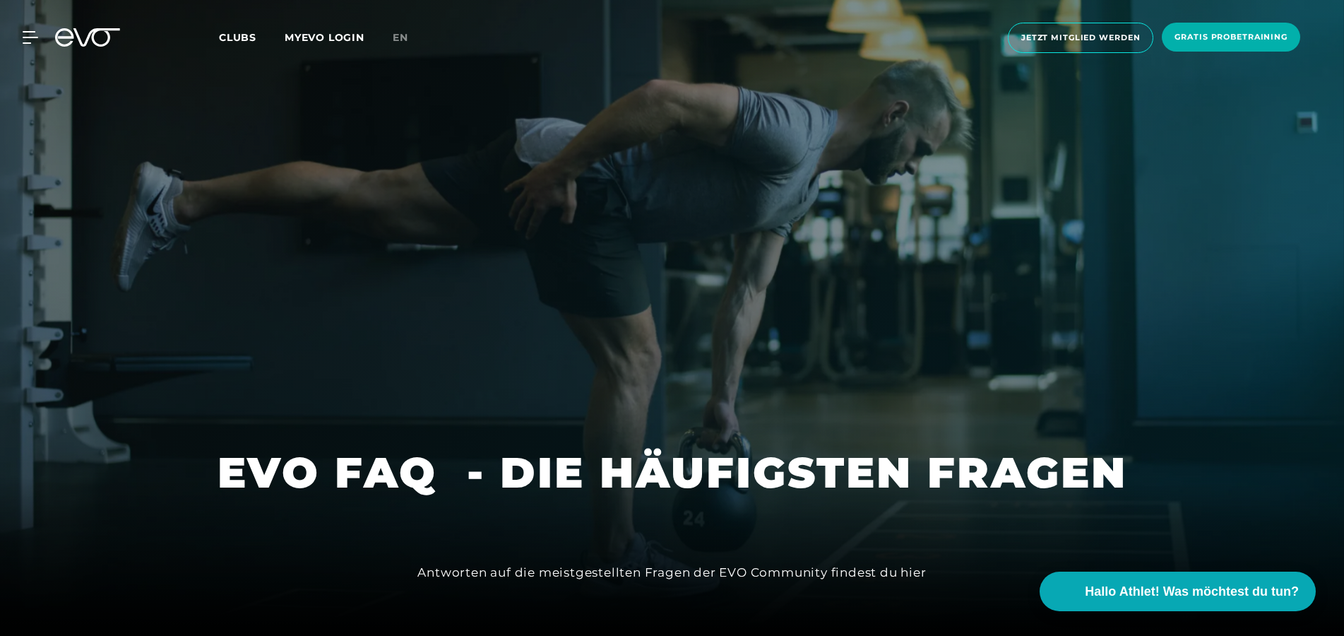
drag, startPoint x: 222, startPoint y: 489, endPoint x: 209, endPoint y: 369, distance: 120.8
click at [30, 41] on icon at bounding box center [33, 37] width 20 height 13
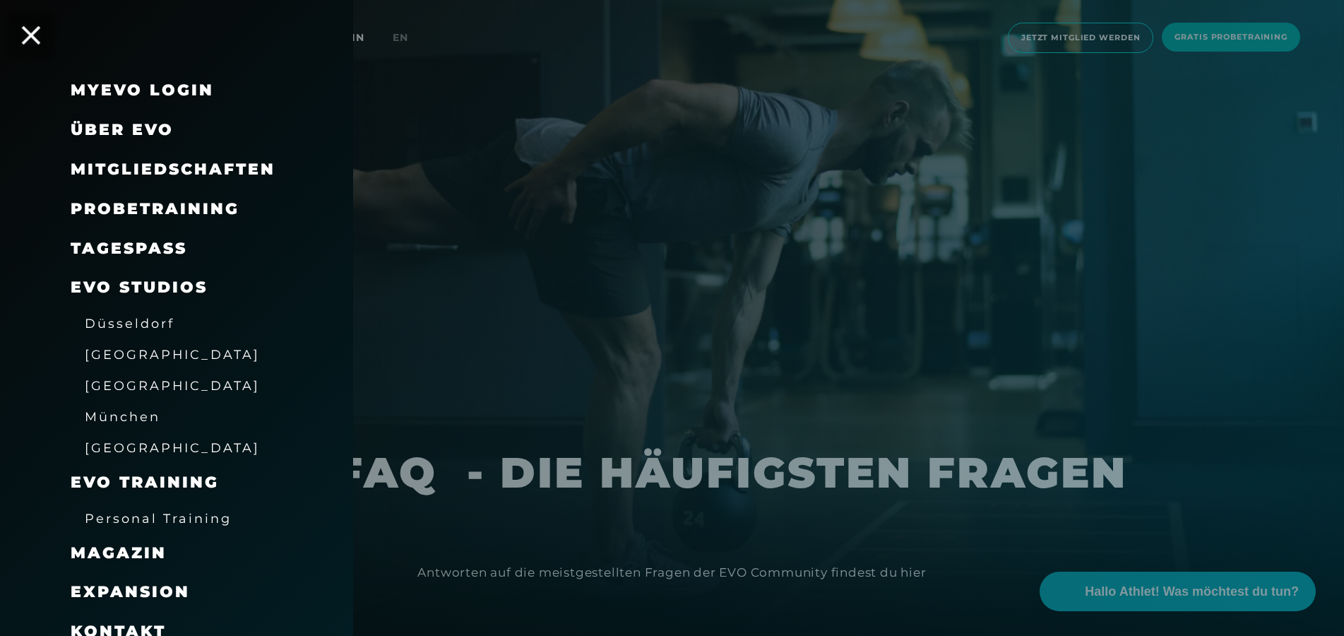
click at [30, 42] on icon at bounding box center [31, 35] width 18 height 18
